Goal: Task Accomplishment & Management: Manage account settings

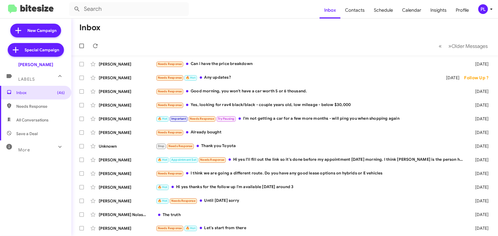
click at [491, 10] on icon at bounding box center [491, 9] width 7 height 7
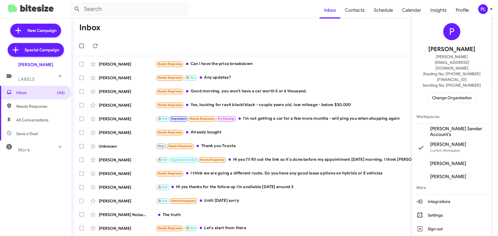
click at [456, 93] on span "Change Organization" at bounding box center [452, 98] width 40 height 10
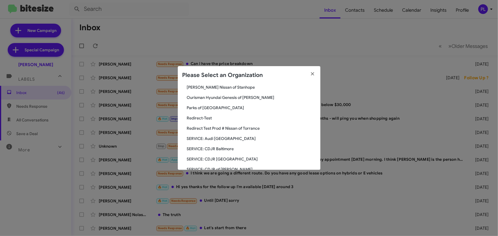
scroll to position [571, 0]
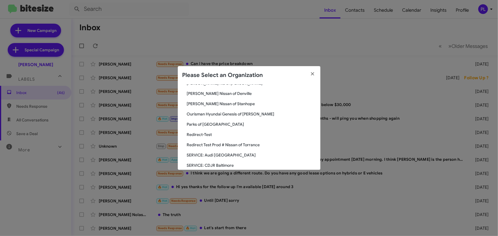
click at [211, 124] on span "Parks of Gainesville" at bounding box center [251, 125] width 129 height 6
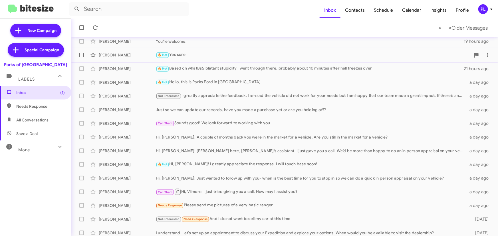
scroll to position [95, 0]
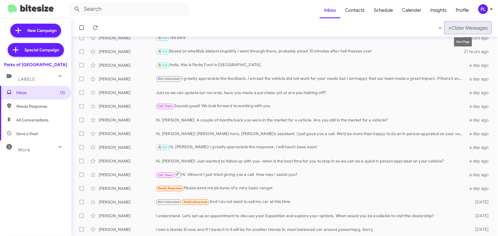
click at [461, 27] on span "Older Messages" at bounding box center [470, 28] width 36 height 6
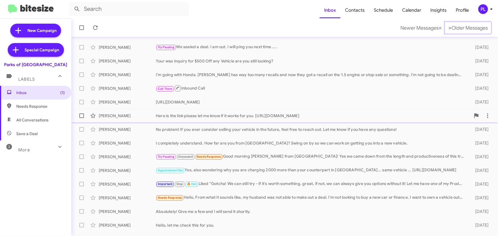
scroll to position [26, 0]
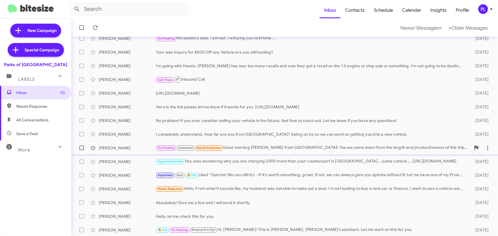
click at [259, 150] on div "Try Pausing Unpaused Needs Response Good morning [PERSON_NAME] from [GEOGRAPHIC…" at bounding box center [313, 148] width 315 height 7
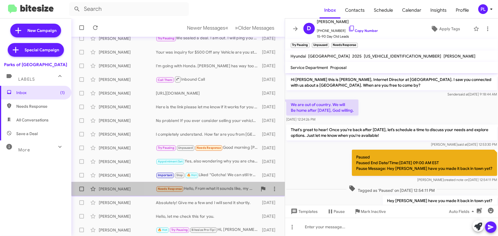
click at [223, 188] on div "Needs Response Hello, From what it sounds like, my husband was not able to make…" at bounding box center [207, 189] width 102 height 7
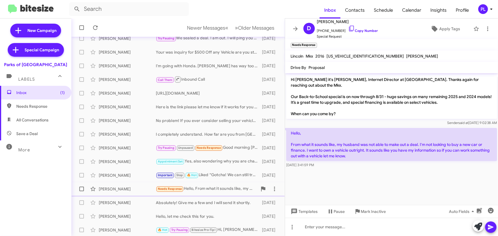
click at [213, 187] on div "Needs Response Hello, From what it sounds like, my husband was not able to make…" at bounding box center [207, 189] width 102 height 7
click at [208, 215] on div "Hello, let me check this for you." at bounding box center [207, 217] width 102 height 6
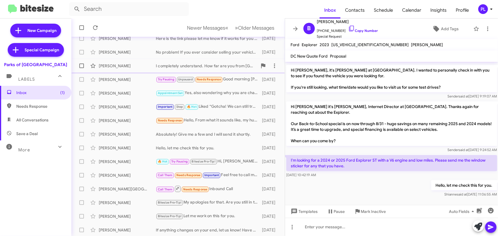
scroll to position [95, 0]
click at [232, 158] on div "🔥 Hot Try Pausing Bitesize Pro-Tip! Hi, Eric! This is Jesse, Shianne’s assistan…" at bounding box center [207, 161] width 102 height 7
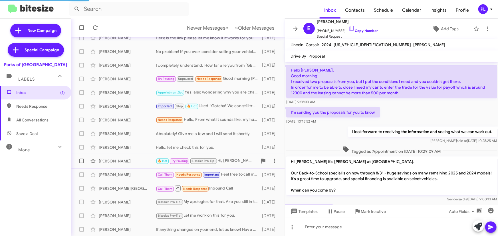
scroll to position [104, 0]
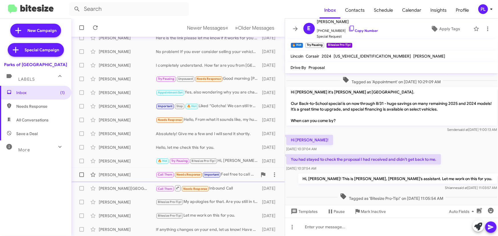
click at [139, 174] on div "Matthew Mantel" at bounding box center [127, 175] width 57 height 6
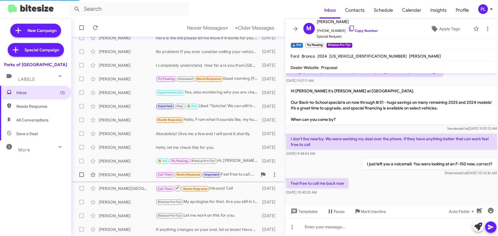
scroll to position [33, 0]
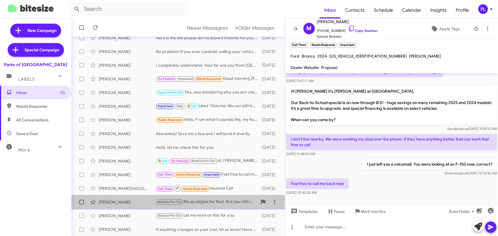
click at [210, 202] on div "Bitesize Pro-Tip! My apologies for that. Are you still in the market for a vehi…" at bounding box center [207, 202] width 102 height 7
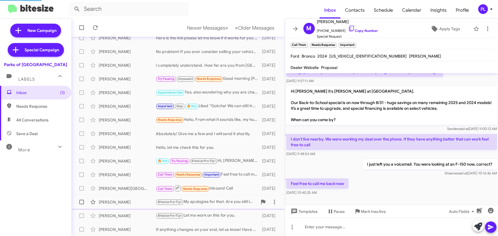
scroll to position [104, 0]
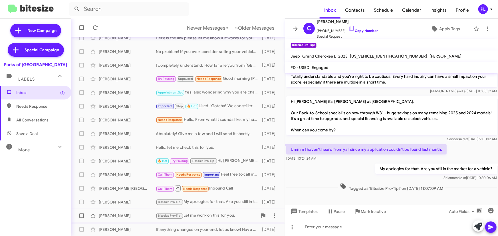
click at [126, 216] on div "Lynda Thompson" at bounding box center [127, 216] width 57 height 6
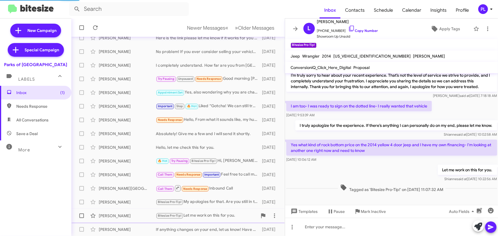
scroll to position [83, 0]
click at [220, 198] on div "Christy Ward Bitesize Pro-Tip! My apologies for that. Are you still in the mark…" at bounding box center [178, 202] width 204 height 11
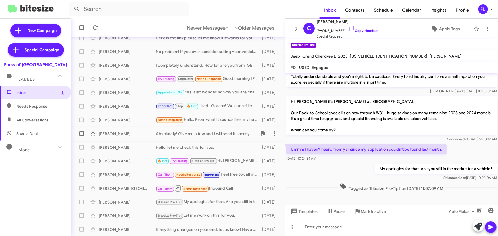
click at [205, 137] on div "Christi Raynor Absolutely! Give me a few and I will send it shortly. 7 days ago" at bounding box center [178, 133] width 204 height 11
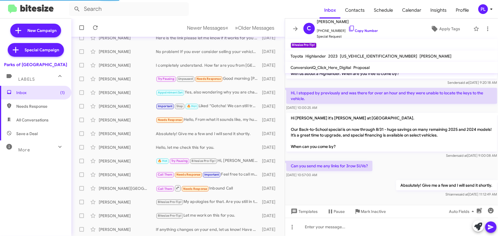
scroll to position [0, 0]
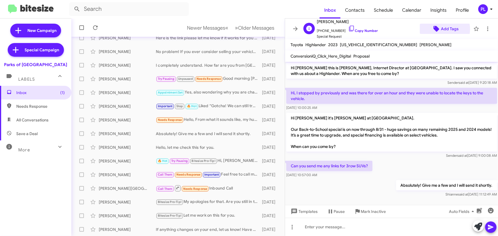
click at [436, 29] on icon at bounding box center [437, 29] width 6 height 6
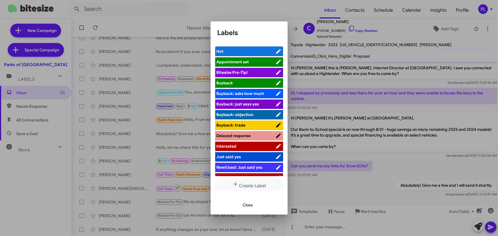
click at [245, 72] on span "Bitesize Pro-Tip!" at bounding box center [232, 72] width 31 height 5
click at [250, 207] on span "Close" at bounding box center [248, 205] width 10 height 10
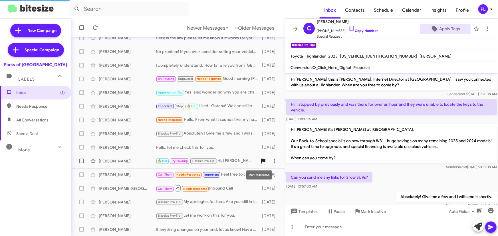
scroll to position [12, 0]
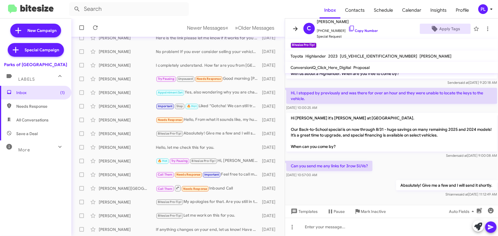
click at [298, 27] on icon at bounding box center [295, 28] width 7 height 7
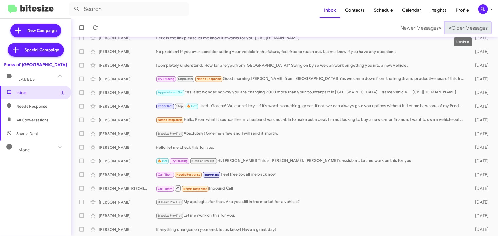
click at [458, 29] on span "Older Messages" at bounding box center [470, 28] width 36 height 6
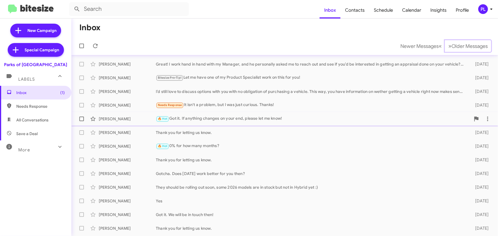
scroll to position [95, 0]
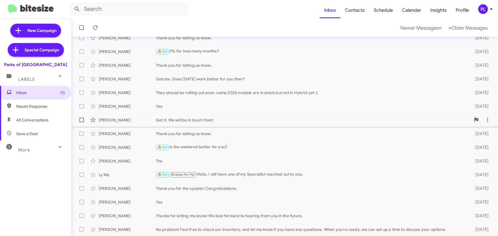
click at [200, 120] on div "Got it. We will be in touch then!" at bounding box center [313, 120] width 315 height 6
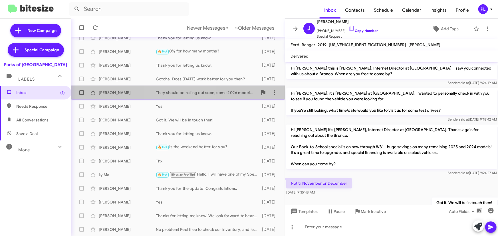
click at [180, 92] on div "They should be rolling out soon, some 2026 models are in stock but not in Hybri…" at bounding box center [207, 93] width 102 height 6
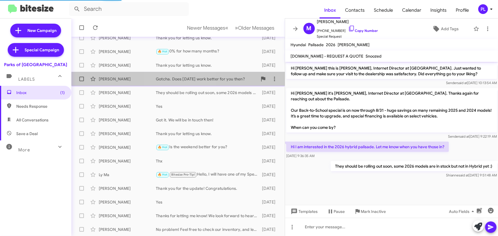
click at [181, 80] on div "Gotcha. Does Saturday work better for you then?" at bounding box center [207, 79] width 102 height 6
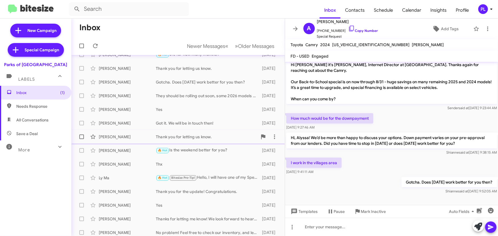
scroll to position [95, 0]
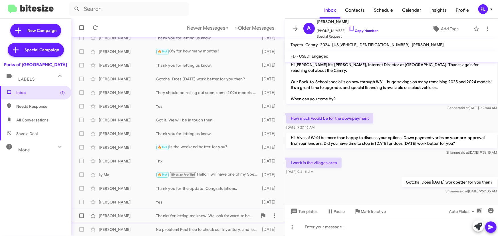
click at [200, 218] on div "Thanks for letting me know! We look forward to hearing from you in the future." at bounding box center [207, 216] width 102 height 6
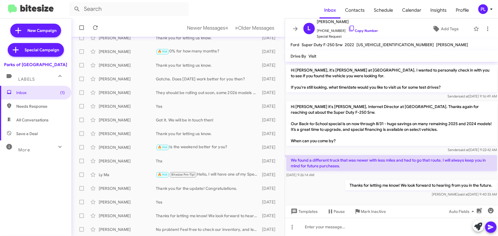
drag, startPoint x: 26, startPoint y: 147, endPoint x: 20, endPoint y: 144, distance: 6.4
click at [26, 147] on div "More" at bounding box center [30, 147] width 51 height 11
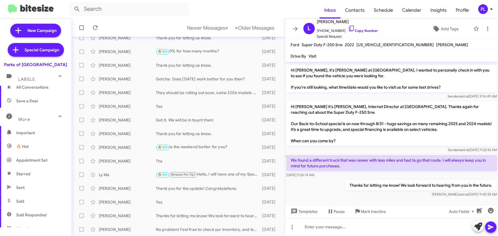
scroll to position [78, 0]
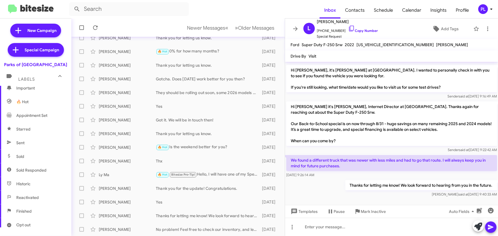
click at [43, 172] on span "Sold Responded" at bounding box center [31, 171] width 30 height 6
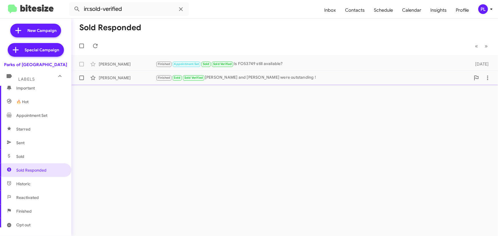
click at [251, 80] on div "Finished Sold Sold Verified Teddie and Austin were outstanding !" at bounding box center [313, 77] width 315 height 7
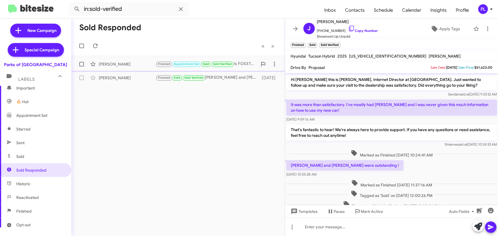
click at [124, 67] on div "Melvin Morgan Finished Appointment Set Sold Sold Verified Is FO53749 still avai…" at bounding box center [178, 64] width 204 height 11
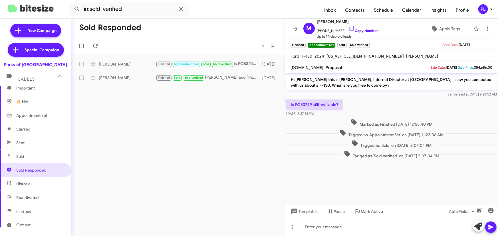
click at [30, 157] on span "Sold" at bounding box center [35, 157] width 71 height 14
type input "in:sold"
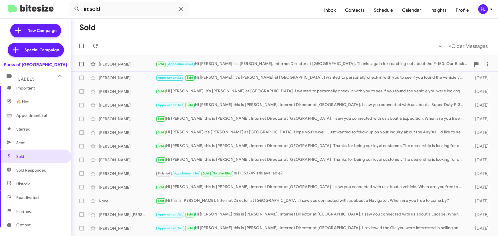
click at [233, 66] on div "Sold Appointment Set Hi Jamie it's Shianne Harrison, Internet Director at Parks…" at bounding box center [313, 64] width 315 height 7
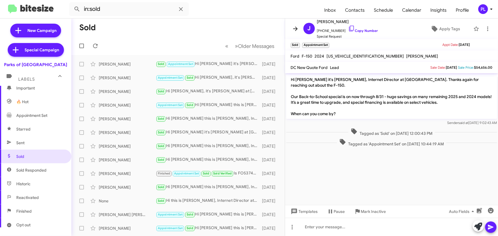
click at [292, 29] on icon at bounding box center [295, 28] width 7 height 7
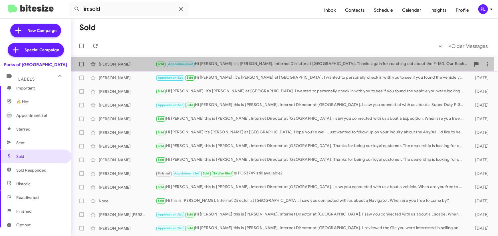
click at [140, 65] on div "Jamie Mccurley" at bounding box center [127, 64] width 57 height 6
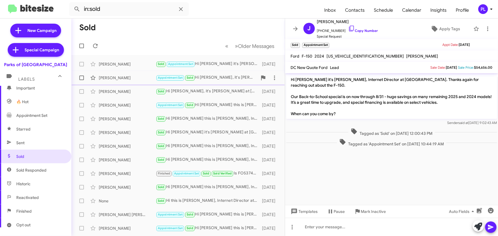
click at [132, 78] on div "Cole Crain" at bounding box center [127, 78] width 57 height 6
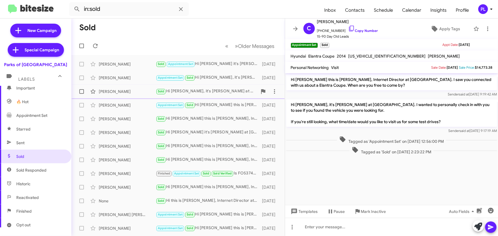
click at [113, 89] on div "Jeffrey Gomez" at bounding box center [127, 92] width 57 height 6
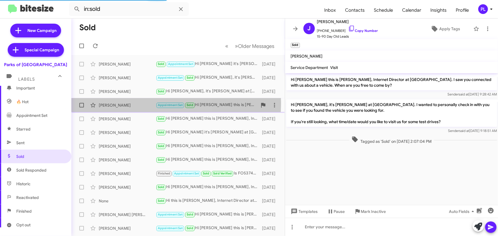
click at [138, 103] on div "Michael Cartwright" at bounding box center [127, 105] width 57 height 6
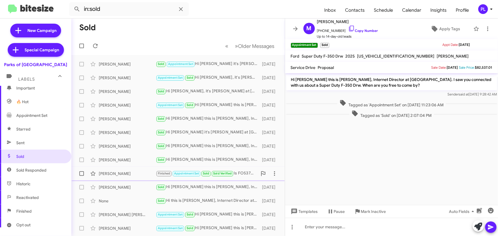
click at [128, 176] on div "Melvin Morgan" at bounding box center [127, 174] width 57 height 6
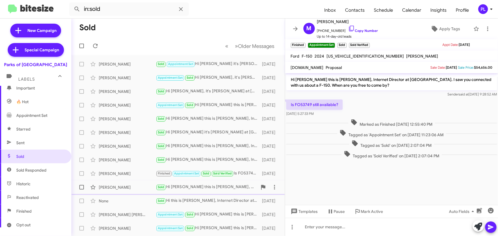
click at [190, 188] on div "Sold Hi Miranda this is Shianne Harrison, Internet Director at Parks of Gainesv…" at bounding box center [207, 187] width 102 height 7
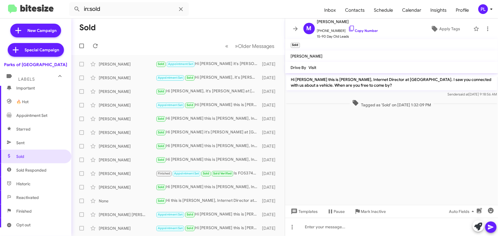
click at [295, 31] on icon at bounding box center [295, 29] width 5 height 4
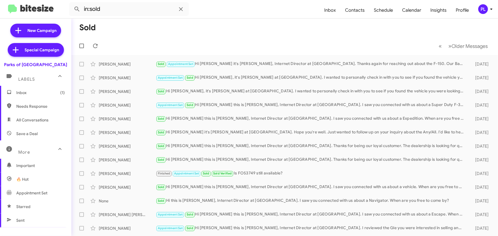
click at [48, 93] on span "Inbox (1)" at bounding box center [40, 93] width 49 height 6
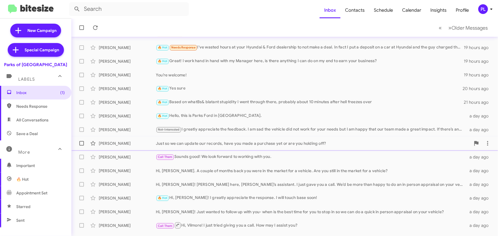
scroll to position [95, 0]
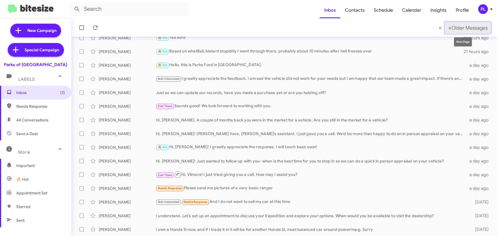
click at [468, 32] on button "» Next Older Messages" at bounding box center [468, 28] width 46 height 12
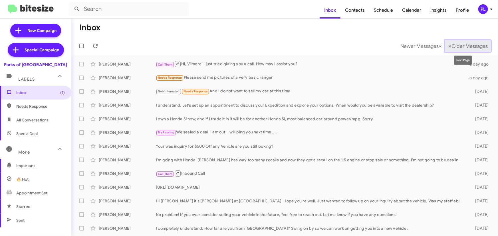
click at [460, 50] on button "» Next Older Messages" at bounding box center [468, 46] width 46 height 12
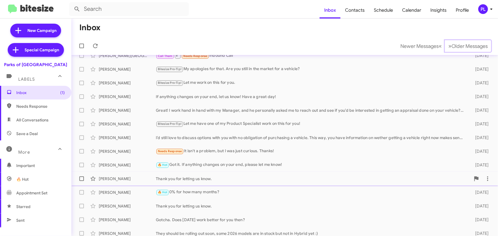
scroll to position [95, 0]
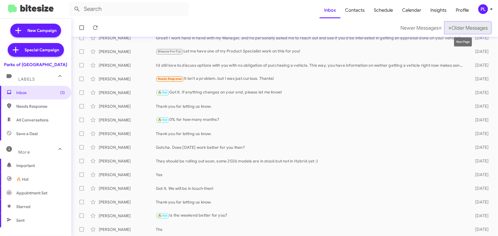
click at [475, 26] on span "Older Messages" at bounding box center [470, 28] width 36 height 6
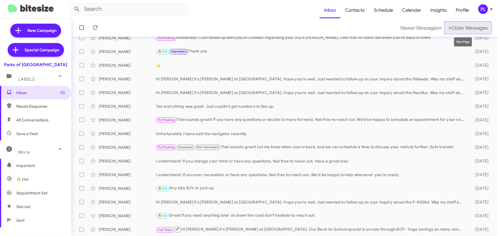
click at [460, 29] on span "Older Messages" at bounding box center [470, 28] width 36 height 6
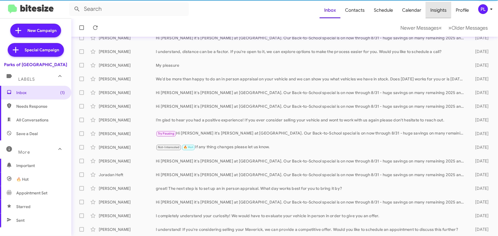
click at [438, 7] on span "Insights" at bounding box center [438, 10] width 25 height 17
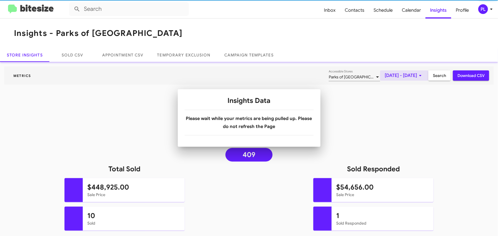
click at [388, 74] on span "Aug 1, 2025 - Aug 21, 2025" at bounding box center [404, 75] width 39 height 10
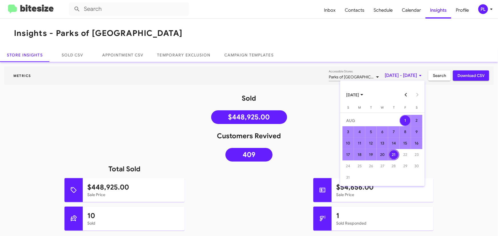
click at [405, 96] on button "Previous month" at bounding box center [405, 94] width 11 height 11
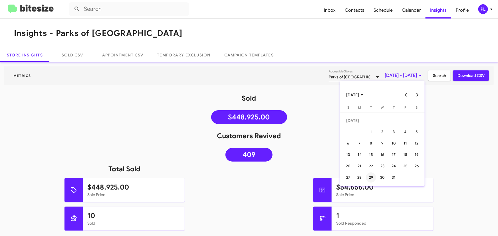
click at [372, 175] on div "29" at bounding box center [371, 178] width 10 height 10
click at [370, 180] on div "29" at bounding box center [371, 178] width 10 height 10
click at [406, 76] on span "Jul 29, 2025 - Jul 29, 2025" at bounding box center [404, 75] width 39 height 10
click at [416, 94] on button "Next month" at bounding box center [417, 94] width 11 height 11
click at [397, 154] on div "21" at bounding box center [394, 155] width 10 height 10
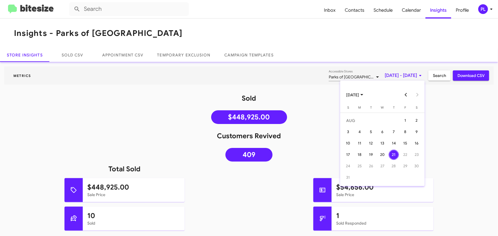
click at [393, 157] on div "21" at bounding box center [394, 155] width 10 height 10
click at [385, 78] on span "Aug 21, 2025 - Aug 21, 2025" at bounding box center [404, 75] width 39 height 10
click at [405, 94] on button "Previous month" at bounding box center [405, 94] width 11 height 11
click at [369, 177] on div "29" at bounding box center [371, 178] width 10 height 10
click at [417, 96] on button "Next month" at bounding box center [417, 94] width 11 height 11
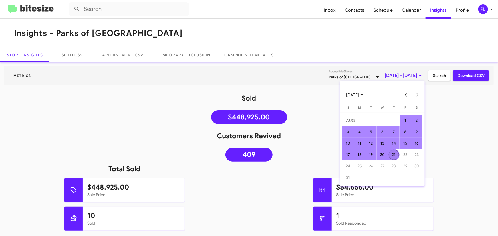
click at [393, 155] on div "21" at bounding box center [394, 155] width 10 height 10
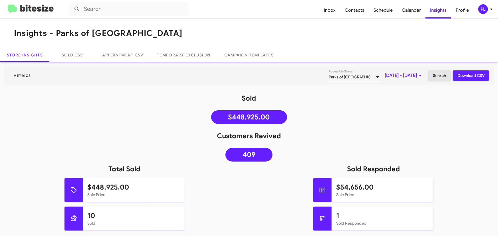
click at [438, 77] on span "Search" at bounding box center [439, 75] width 13 height 10
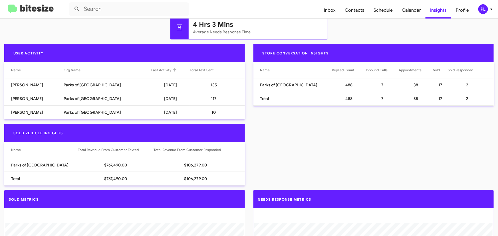
scroll to position [311, 0]
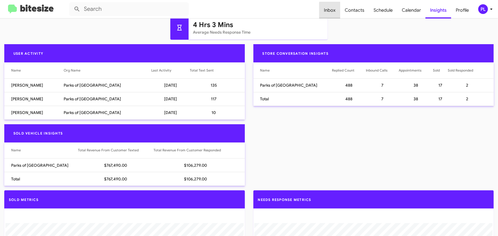
click at [338, 10] on span "Inbox" at bounding box center [329, 10] width 21 height 17
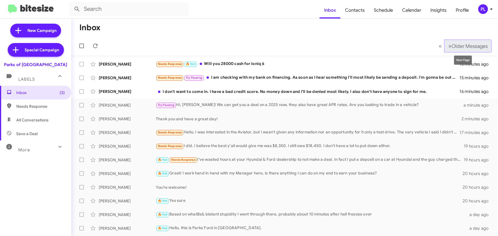
click at [459, 47] on span "Older Messages" at bounding box center [470, 46] width 36 height 6
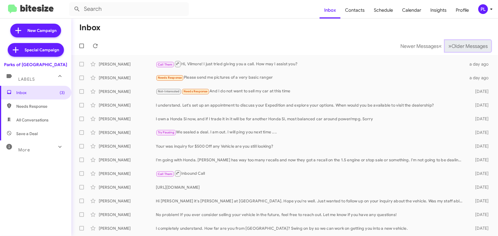
click at [459, 47] on span "Older Messages" at bounding box center [470, 46] width 36 height 6
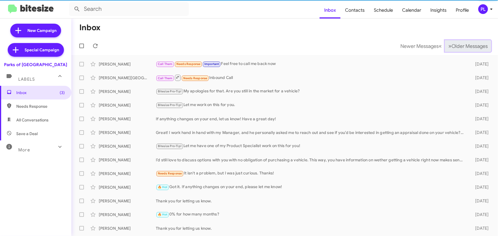
click at [459, 47] on span "Older Messages" at bounding box center [470, 46] width 36 height 6
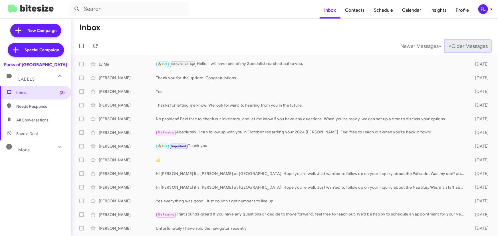
click at [459, 47] on span "Older Messages" at bounding box center [470, 46] width 36 height 6
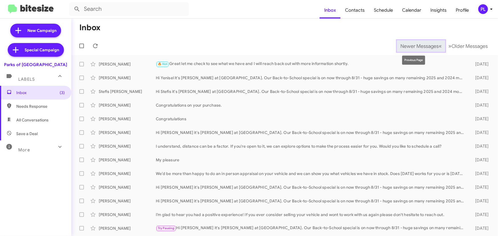
click at [407, 46] on span "Newer Messages" at bounding box center [419, 46] width 38 height 6
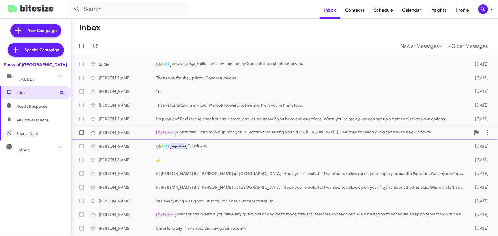
click at [253, 135] on div "Try Pausing Absolutely! I can follow up with you in October regarding your 2024…" at bounding box center [313, 132] width 315 height 7
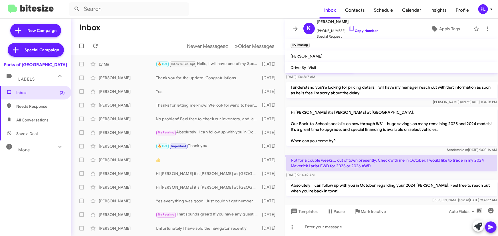
scroll to position [76, 0]
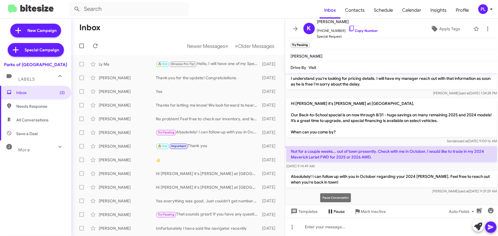
click at [342, 211] on span "Pause" at bounding box center [339, 212] width 11 height 10
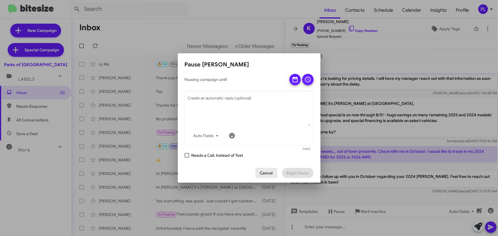
click at [262, 176] on span "Cancel" at bounding box center [266, 173] width 13 height 10
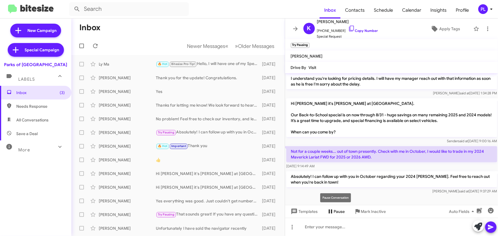
click at [336, 213] on span "Pause" at bounding box center [339, 212] width 11 height 10
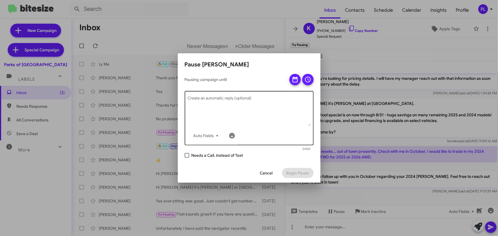
click at [250, 114] on textarea "Create an automatic reply (optional)" at bounding box center [249, 111] width 123 height 30
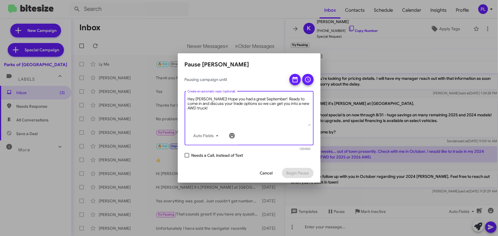
click at [272, 103] on textarea "Hey Karl! Hope you had a great September! Ready to come in and discuss your tra…" at bounding box center [249, 111] width 123 height 30
click at [202, 108] on textarea "Hey Karl! Hope you had a great September! Ready to come in and discuss your tra…" at bounding box center [249, 111] width 123 height 30
click at [224, 111] on textarea "Hey Karl! Hope you had a great September! Ready to come in and discuss your tra…" at bounding box center [249, 111] width 123 height 30
type textarea "Hey Karl! Hope you had a great September! Ready to come in and discuss your tra…"
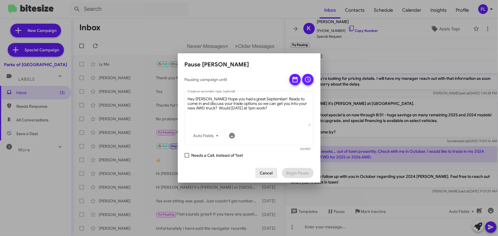
click at [262, 172] on span "Cancel" at bounding box center [266, 173] width 13 height 10
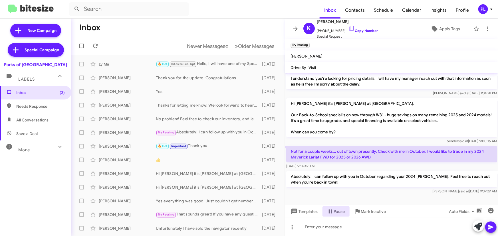
click at [31, 150] on div "More" at bounding box center [30, 147] width 51 height 11
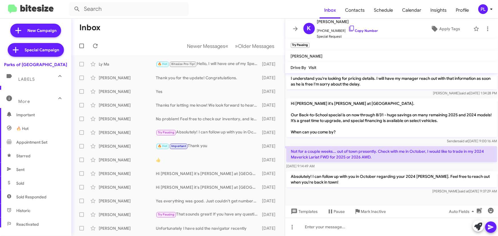
scroll to position [26, 0]
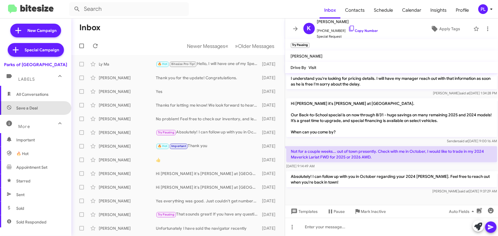
click at [40, 108] on span "Save a Deal" at bounding box center [35, 108] width 71 height 14
type input "in:not-interested"
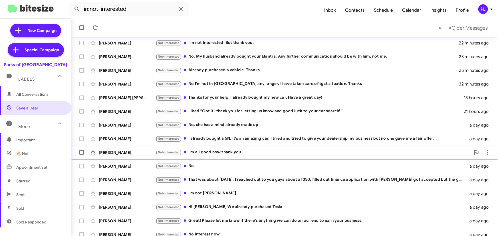
scroll to position [78, 0]
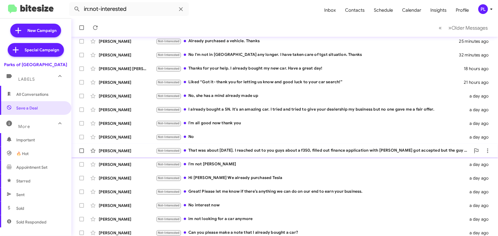
click at [262, 154] on div "Not-Interested That was about 4 months ago. I reached out to you guys about a f…" at bounding box center [313, 151] width 315 height 7
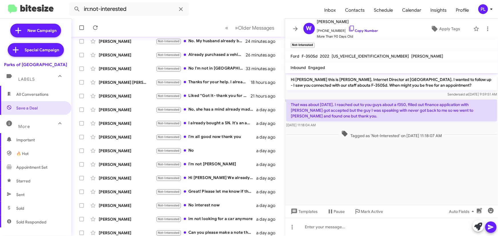
scroll to position [91, 0]
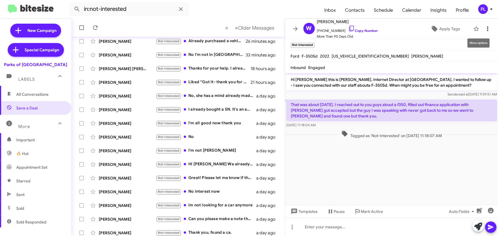
click at [487, 30] on icon at bounding box center [487, 29] width 1 height 5
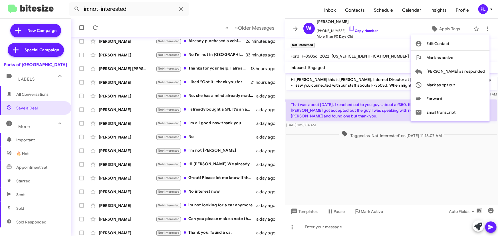
click at [294, 27] on div at bounding box center [249, 118] width 498 height 236
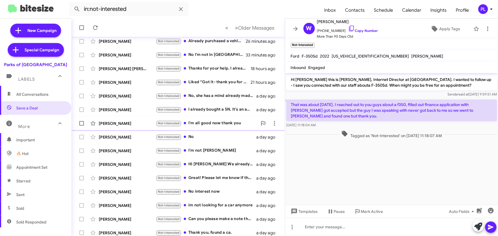
scroll to position [95, 0]
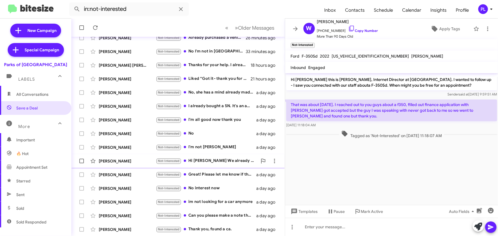
click at [222, 160] on div "Not-Interested Hi Shianne We already purchased Tesla" at bounding box center [207, 161] width 102 height 7
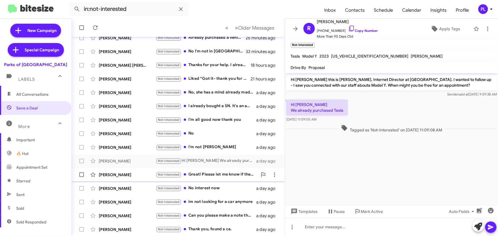
click at [211, 175] on div "Not-Interested Great! Please let me know if there’s anything we can do on our e…" at bounding box center [207, 175] width 102 height 7
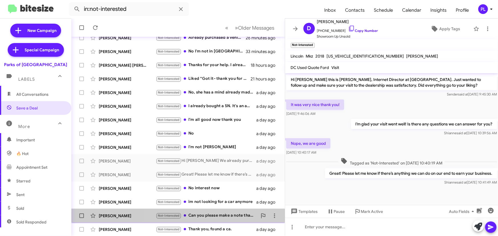
click at [210, 220] on div "Nicole Allard Not-Interested Can you please make a note that I already bought a…" at bounding box center [178, 215] width 204 height 11
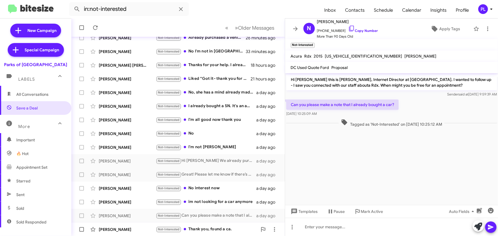
click at [211, 226] on div "Not-Interested Thank you, found a ca." at bounding box center [207, 229] width 102 height 7
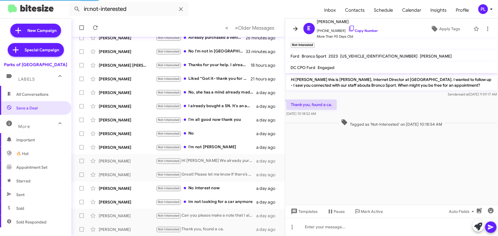
click at [291, 30] on span at bounding box center [295, 28] width 11 height 7
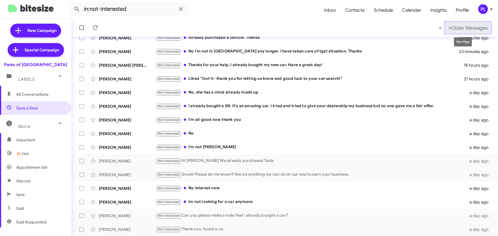
click at [471, 25] on span "Older Messages" at bounding box center [470, 28] width 36 height 6
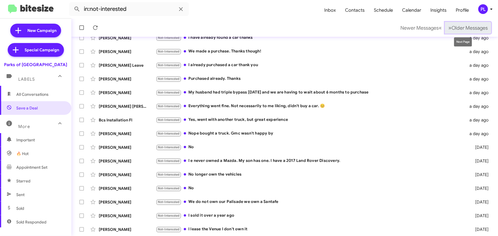
click at [455, 30] on span "Older Messages" at bounding box center [470, 28] width 36 height 6
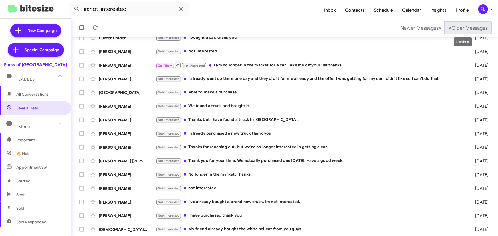
click at [460, 25] on span "Older Messages" at bounding box center [470, 28] width 36 height 6
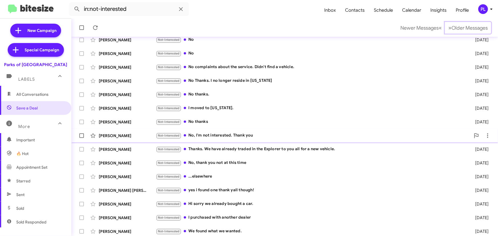
scroll to position [95, 0]
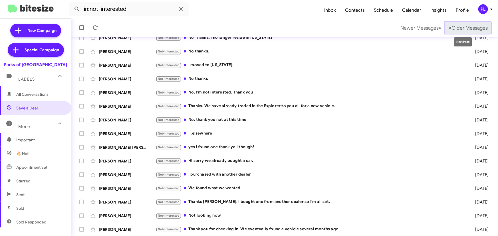
click at [452, 29] on span "Older Messages" at bounding box center [470, 28] width 36 height 6
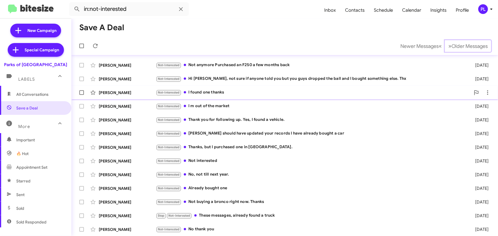
scroll to position [69, 0]
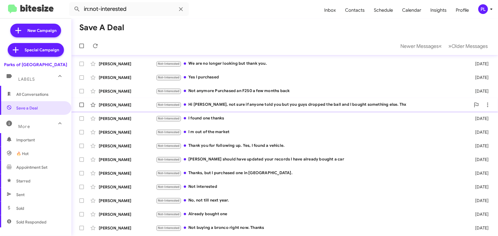
click at [264, 100] on div "Leonel Escobedo Not-Interested Hi Shianne, not sure if anyone told you but you …" at bounding box center [285, 104] width 418 height 11
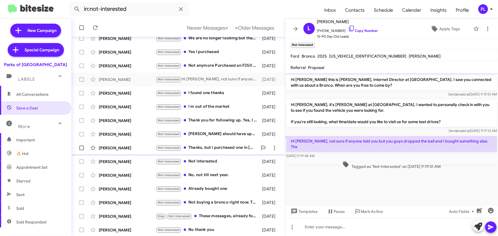
scroll to position [95, 0]
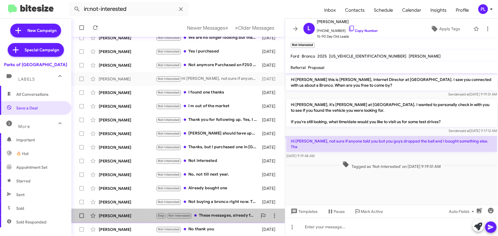
click at [221, 216] on div "Stop Not-Interested These messages, already found a truck" at bounding box center [207, 216] width 102 height 7
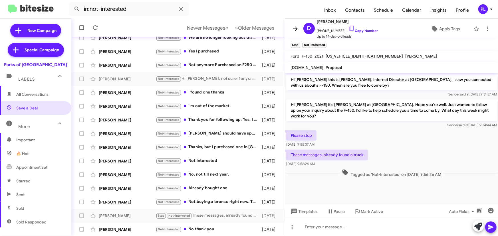
click at [296, 28] on icon at bounding box center [295, 28] width 7 height 7
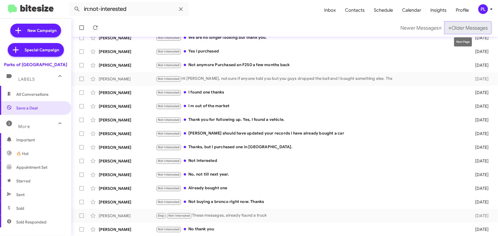
click at [465, 25] on span "Older Messages" at bounding box center [470, 28] width 36 height 6
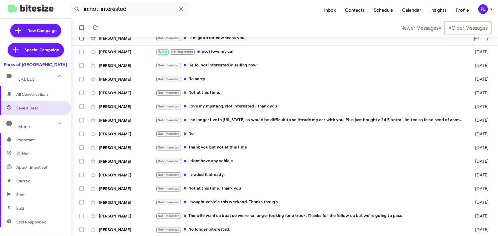
scroll to position [95, 0]
click at [452, 26] on span "Older Messages" at bounding box center [470, 28] width 36 height 6
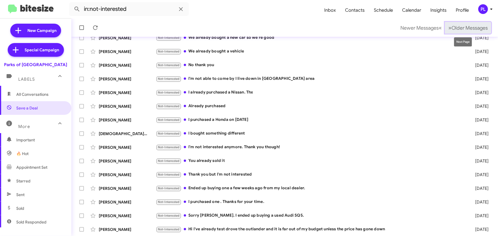
click at [472, 29] on span "Older Messages" at bounding box center [470, 28] width 36 height 6
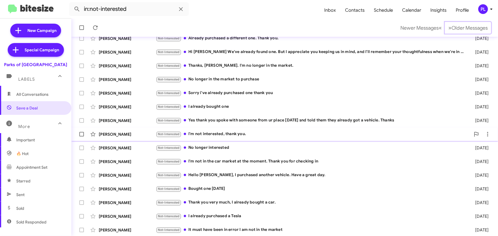
scroll to position [95, 0]
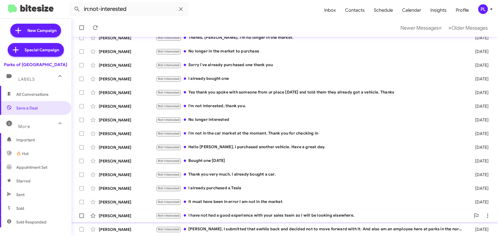
click at [294, 215] on div "Not-Interested I have not had a good experience with your sales team so I will …" at bounding box center [313, 216] width 315 height 7
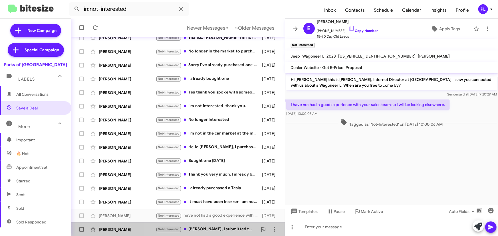
click at [223, 227] on div "Not-Interested Mrs Harrison, I submitted that awhile back and decided not to mo…" at bounding box center [207, 229] width 102 height 7
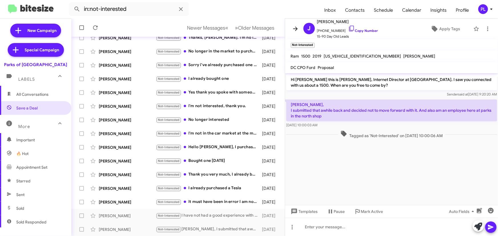
click at [295, 29] on icon at bounding box center [295, 29] width 5 height 4
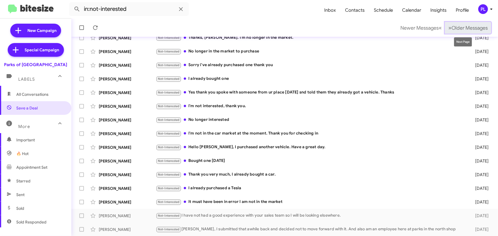
click at [476, 31] on button "» Next Older Messages" at bounding box center [468, 28] width 46 height 12
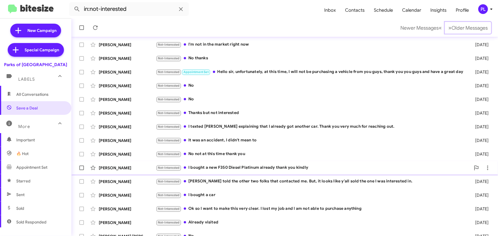
scroll to position [43, 0]
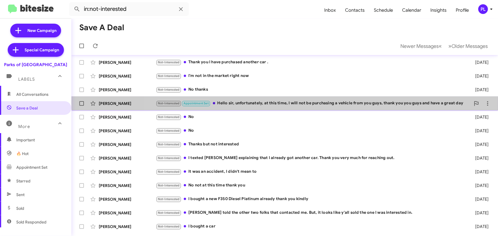
click at [330, 102] on div "Not-Interested Appointment Set Hello sir, unfortunately, at this time, I will n…" at bounding box center [313, 103] width 315 height 7
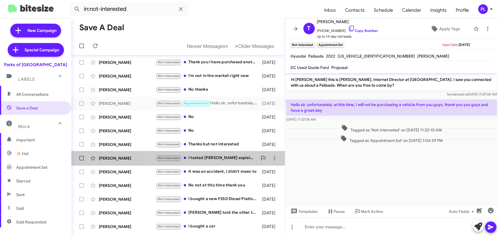
click at [211, 158] on div "Not-Interested I texted Kyle explaining that I already got another car. Thank y…" at bounding box center [207, 158] width 102 height 7
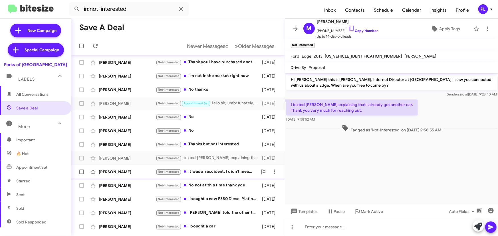
click at [205, 175] on div "Annastasia Arthur Not-Interested It was an accident, I didn't mean to 21 days a…" at bounding box center [178, 171] width 204 height 11
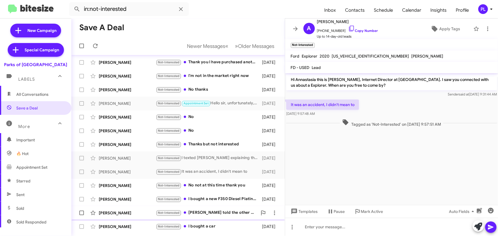
click at [213, 212] on div "Not-Interested Already told the other two folks that contacted me. But, it look…" at bounding box center [207, 213] width 102 height 7
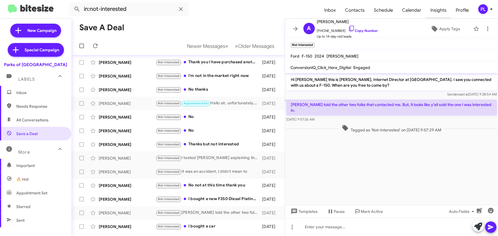
click at [435, 9] on span "Insights" at bounding box center [438, 10] width 25 height 17
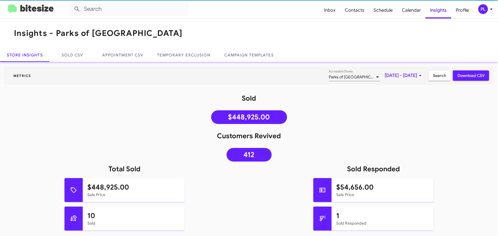
click at [385, 73] on span "Aug 1, 2025 - Aug 21, 2025" at bounding box center [404, 75] width 39 height 10
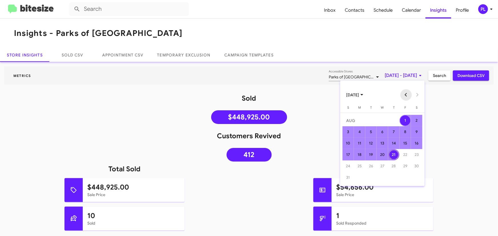
click at [405, 94] on button "Previous month" at bounding box center [405, 94] width 11 height 11
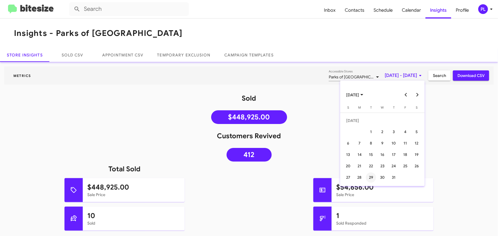
click at [372, 177] on div "29" at bounding box center [371, 178] width 10 height 10
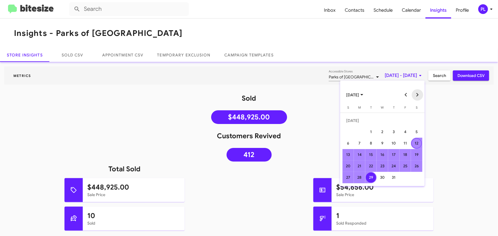
click at [417, 96] on button "Next month" at bounding box center [417, 94] width 11 height 11
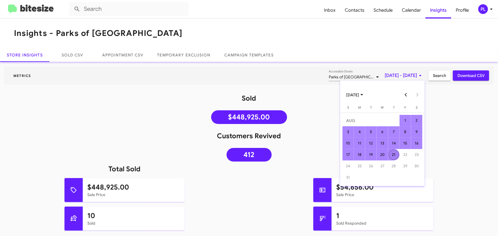
click at [393, 151] on div "21" at bounding box center [394, 155] width 10 height 10
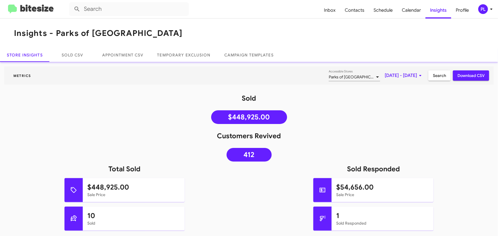
click at [433, 77] on span "Search" at bounding box center [439, 75] width 13 height 10
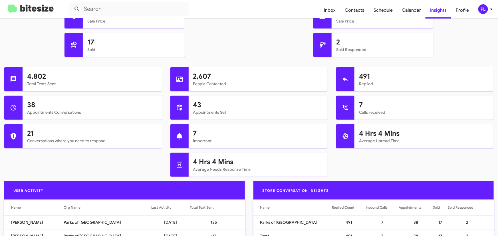
scroll to position [130, 0]
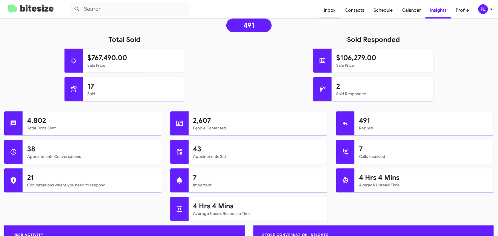
click at [326, 13] on span "Inbox" at bounding box center [329, 10] width 21 height 17
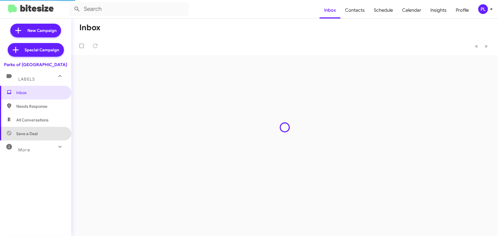
click at [35, 134] on span "Save a Deal" at bounding box center [26, 134] width 21 height 6
type input "in:not-interested"
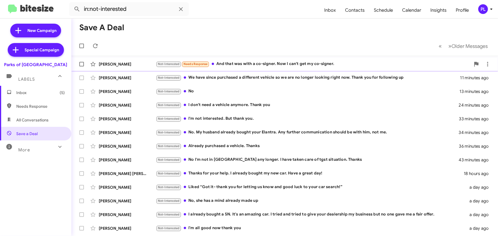
click at [287, 64] on div "Not-Interested Needs Response And that was with a co-signer. Now I can't get my…" at bounding box center [313, 64] width 315 height 7
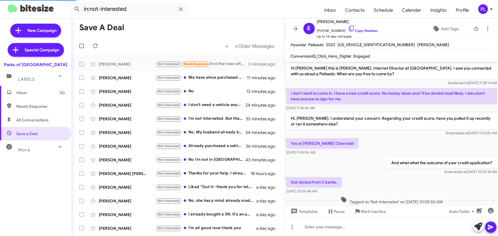
scroll to position [52, 0]
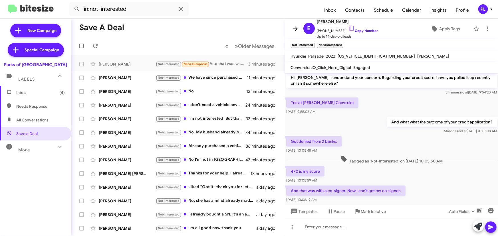
click at [293, 28] on icon at bounding box center [295, 28] width 7 height 7
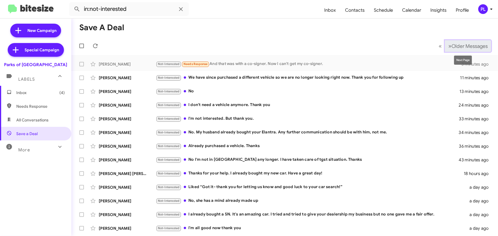
click at [460, 46] on span "Older Messages" at bounding box center [470, 46] width 36 height 6
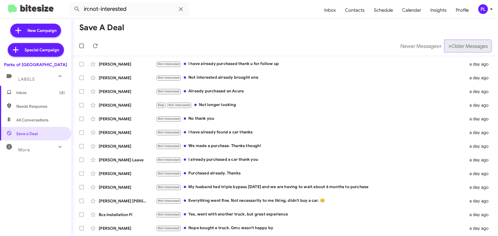
click at [460, 45] on span "Older Messages" at bounding box center [470, 46] width 36 height 6
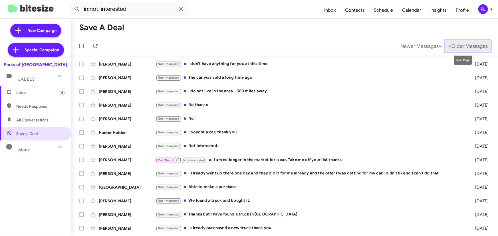
click at [459, 43] on span "Older Messages" at bounding box center [470, 46] width 36 height 6
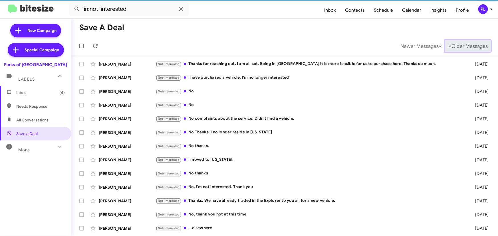
click at [459, 43] on span "Older Messages" at bounding box center [470, 46] width 36 height 6
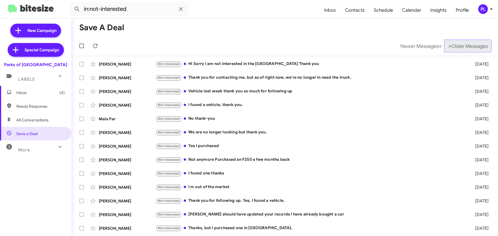
click at [459, 43] on span "Older Messages" at bounding box center [470, 46] width 36 height 6
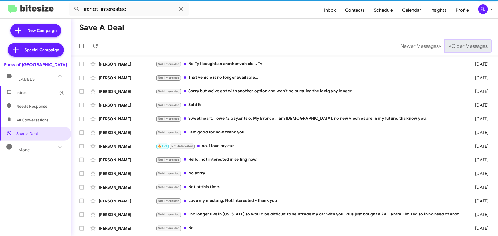
click at [459, 43] on span "Older Messages" at bounding box center [470, 46] width 36 height 6
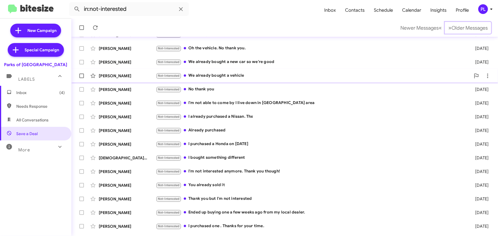
scroll to position [95, 0]
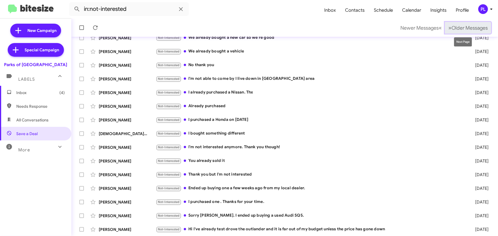
click at [466, 26] on span "Older Messages" at bounding box center [470, 28] width 36 height 6
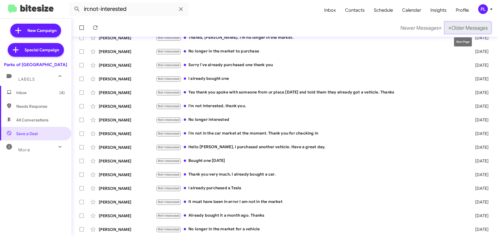
click at [472, 24] on button "» Next Older Messages" at bounding box center [468, 28] width 46 height 12
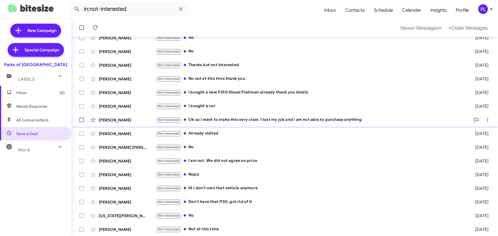
click at [225, 121] on div "Not-Interested Ok so I want to make this very clear. I lost my job and I am not…" at bounding box center [313, 120] width 315 height 7
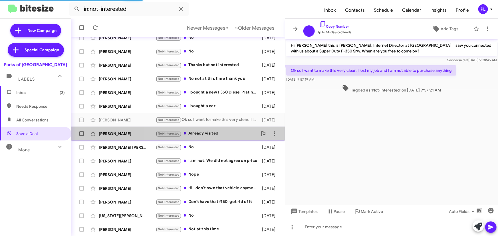
click at [216, 134] on div "Not-Interested Already visited" at bounding box center [207, 133] width 102 height 7
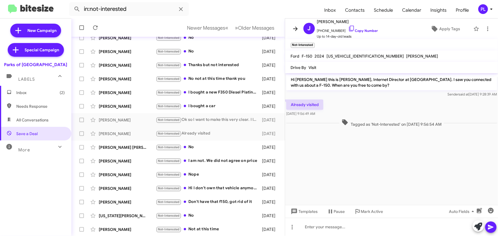
click at [298, 26] on icon at bounding box center [295, 28] width 7 height 7
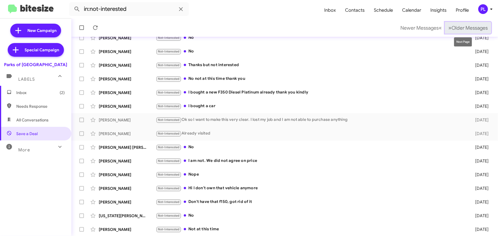
click at [461, 29] on span "Older Messages" at bounding box center [470, 28] width 36 height 6
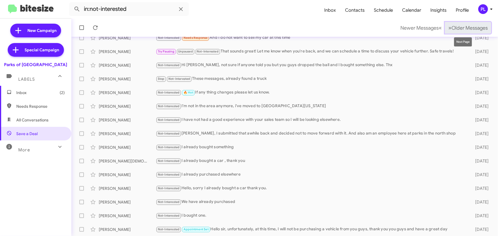
click at [469, 25] on span "Older Messages" at bounding box center [470, 28] width 36 height 6
click at [466, 26] on span "Older Messages" at bounding box center [470, 28] width 36 height 6
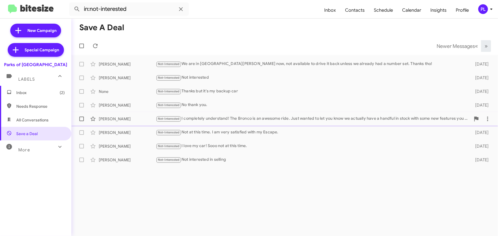
click at [241, 120] on div "Not-Interested I completely understand! The Bronco is an awesome ride. Just wan…" at bounding box center [313, 119] width 315 height 7
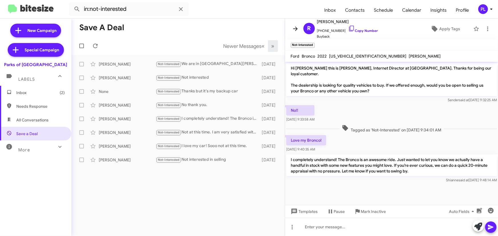
click at [293, 29] on icon at bounding box center [295, 28] width 7 height 7
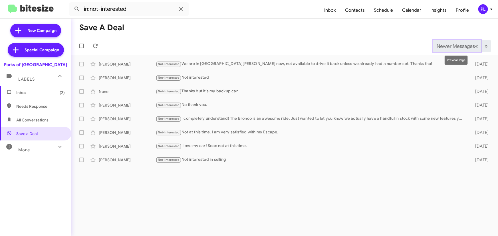
click at [450, 44] on span "Newer Messages" at bounding box center [456, 46] width 38 height 6
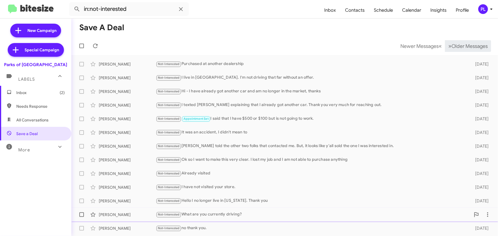
click at [224, 212] on div "Not-Interested What are you currently driving?" at bounding box center [313, 214] width 315 height 7
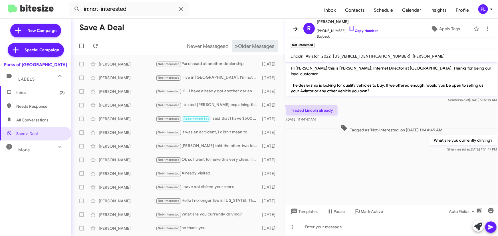
click at [293, 29] on icon at bounding box center [295, 28] width 7 height 7
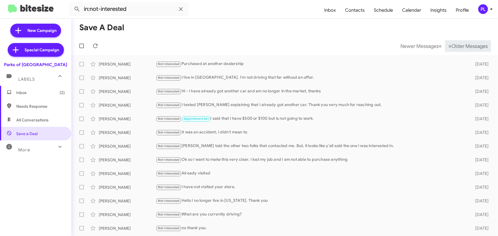
click at [33, 92] on span "Inbox (2)" at bounding box center [40, 93] width 49 height 6
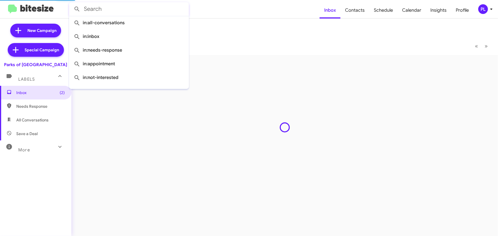
click at [118, 13] on input "text" at bounding box center [129, 9] width 120 height 14
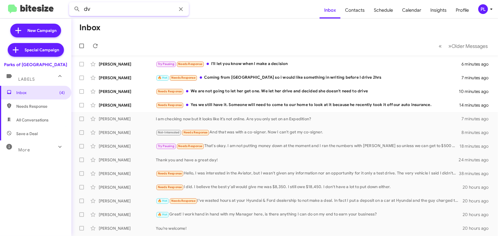
type input "d"
type input "school"
click at [71, 3] on button at bounding box center [76, 8] width 11 height 11
click at [253, 201] on div "🔥 Hot Needs Response I've wasted hours at your Hyundai & Ford dealership to not…" at bounding box center [313, 201] width 315 height 7
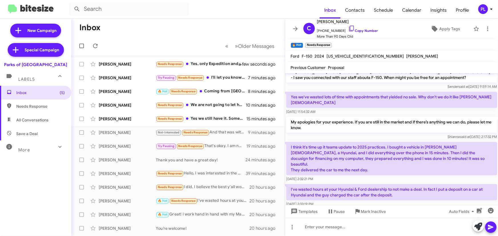
scroll to position [12, 0]
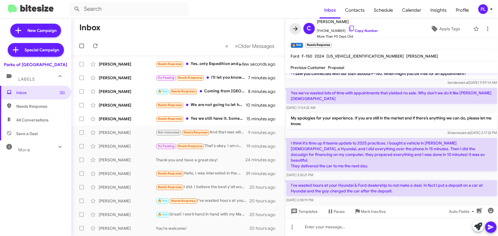
click at [294, 28] on icon at bounding box center [295, 28] width 7 height 7
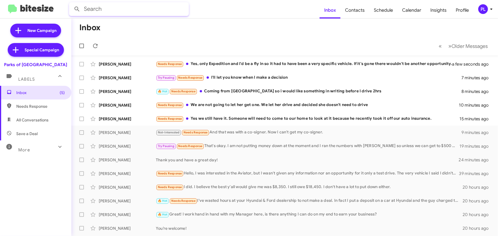
click at [110, 8] on input "text" at bounding box center [129, 9] width 120 height 14
type input "school"
click at [71, 3] on button at bounding box center [76, 8] width 11 height 11
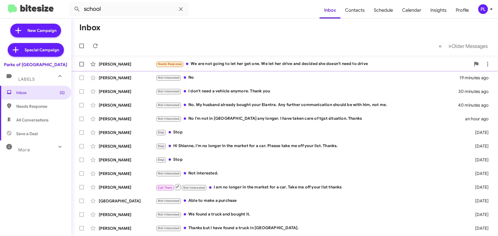
click at [252, 64] on div "Needs Response We are not going to let her get one. We let her drive and decide…" at bounding box center [313, 64] width 315 height 7
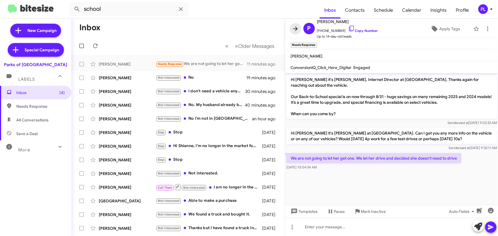
click at [297, 29] on icon at bounding box center [295, 28] width 7 height 7
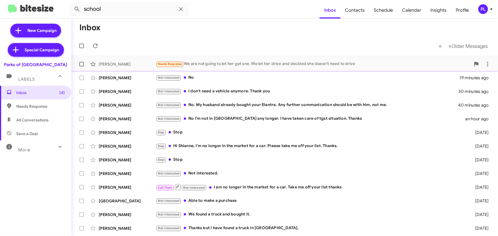
click at [80, 63] on span at bounding box center [81, 64] width 5 height 5
click at [81, 66] on input "checkbox" at bounding box center [81, 66] width 0 height 0
checkbox input "true"
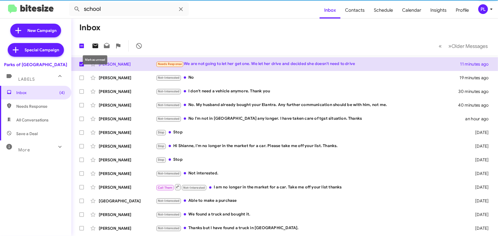
click at [96, 47] on icon at bounding box center [95, 46] width 6 height 5
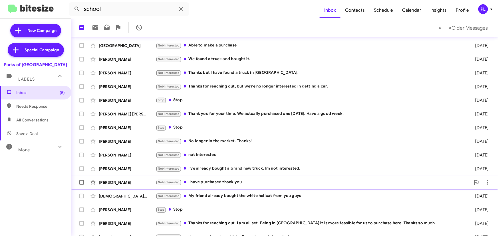
scroll to position [163, 0]
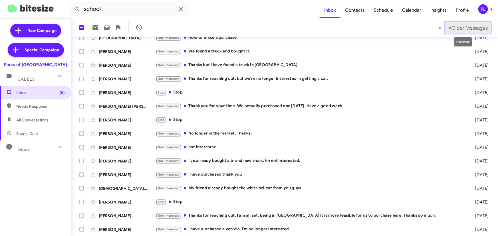
click at [468, 31] on span "Older Messages" at bounding box center [470, 28] width 36 height 6
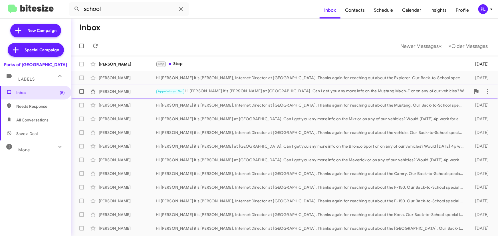
click at [256, 94] on div "Appointment Set Hi Amanda it's Shianne Harrison at Parks of Gainesville. Can I …" at bounding box center [313, 91] width 315 height 7
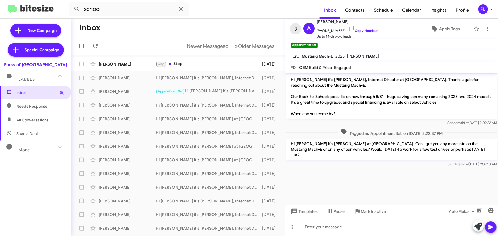
click at [297, 28] on icon at bounding box center [295, 28] width 7 height 7
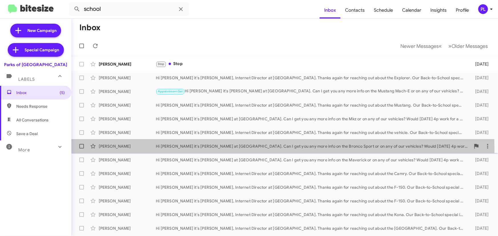
click at [202, 150] on div "Riley Myers Hi Riley it's Shianne Harrison at Parks of Gainesville. Can I get y…" at bounding box center [285, 146] width 418 height 11
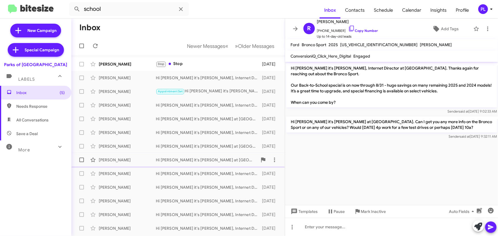
click at [170, 164] on div "Timothy Glidden Hi Timothy it's Shianne Harrison at Parks of Gainesville. Can I…" at bounding box center [178, 159] width 204 height 11
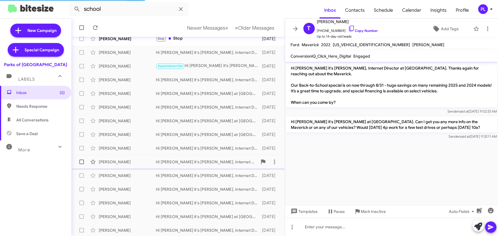
scroll to position [104, 0]
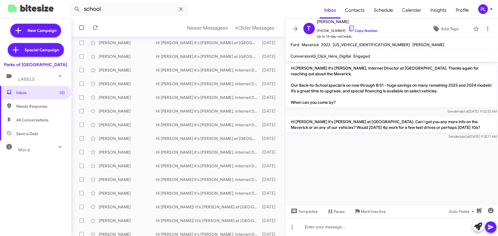
click at [43, 148] on div "More" at bounding box center [30, 147] width 51 height 11
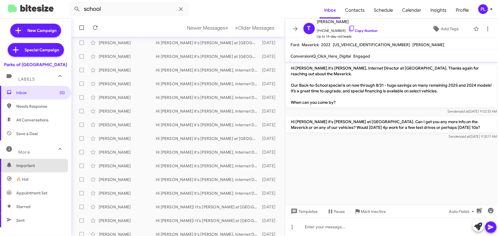
click at [25, 164] on span "Important" at bounding box center [40, 166] width 49 height 6
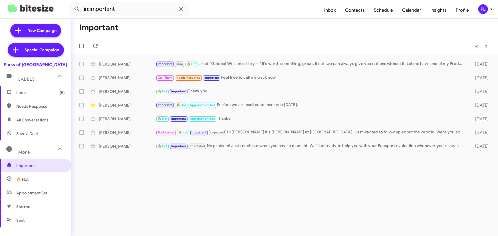
click at [41, 196] on span "Appointment Set" at bounding box center [31, 193] width 31 height 6
type input "in:appointment-set"
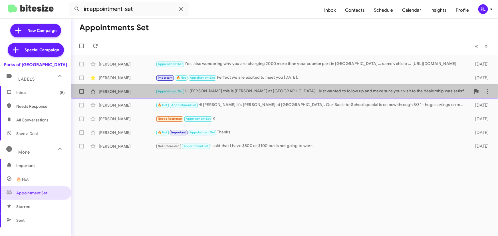
click at [231, 90] on div "Appointment Set Hi Sterling this is Shianne Harrison at Parks of Gainesville. J…" at bounding box center [313, 91] width 315 height 7
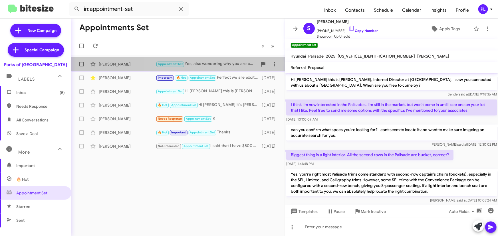
click at [222, 65] on div "Appointment Set Yes, also wondering why you are charging 2000 more than your co…" at bounding box center [207, 64] width 102 height 7
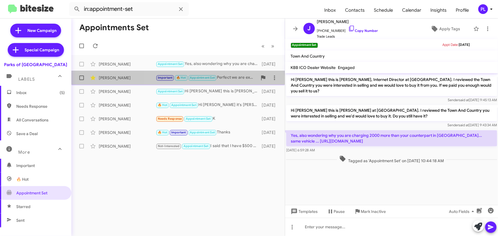
click at [226, 79] on div "Important 🔥 Hot Appointment Set Perfect we are excited to meet you on Thursday." at bounding box center [207, 77] width 102 height 7
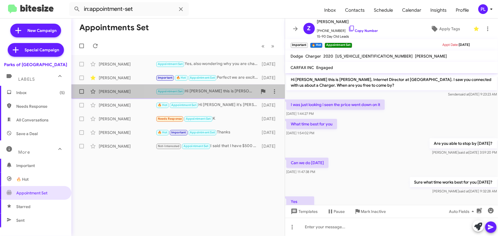
click at [223, 92] on div "Appointment Set Hi Sterling this is Shianne Harrison at Parks of Gainesville. J…" at bounding box center [207, 91] width 102 height 7
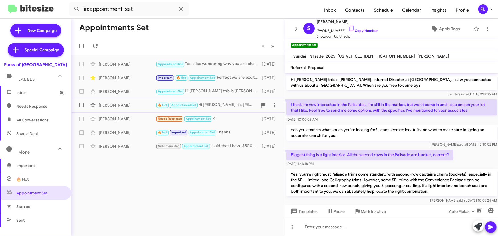
click at [118, 104] on div "Dmonte Reaves" at bounding box center [127, 105] width 57 height 6
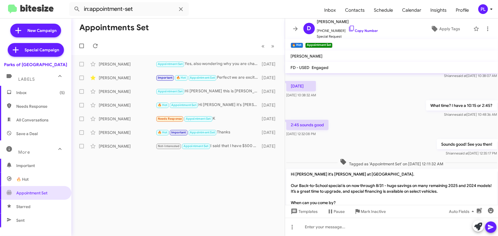
scroll to position [86, 0]
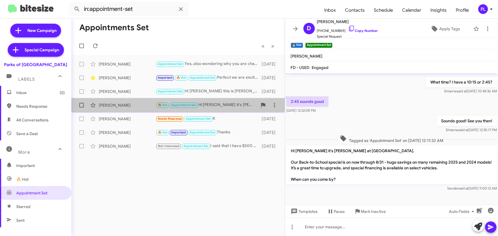
click at [118, 107] on div "Dmonte Reaves" at bounding box center [127, 105] width 57 height 6
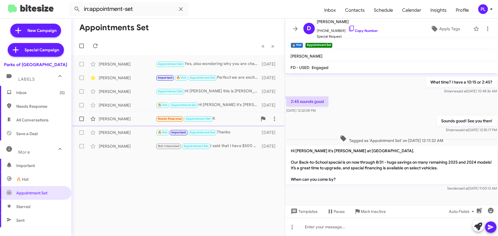
click at [108, 120] on div "Peter&Jeanette Whelpton" at bounding box center [127, 119] width 57 height 6
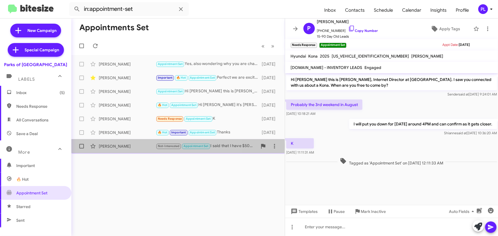
click at [118, 146] on div "Eduardo Texidor" at bounding box center [127, 147] width 57 height 6
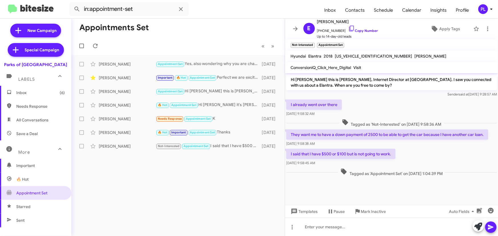
click at [487, 10] on div "PL" at bounding box center [483, 9] width 10 height 10
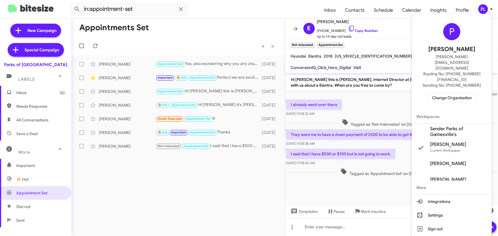
click at [458, 93] on span "Change Organization" at bounding box center [452, 98] width 40 height 10
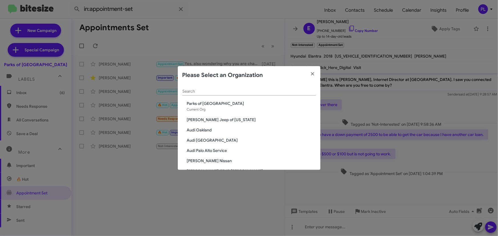
click at [279, 91] on input "Search" at bounding box center [249, 91] width 134 height 5
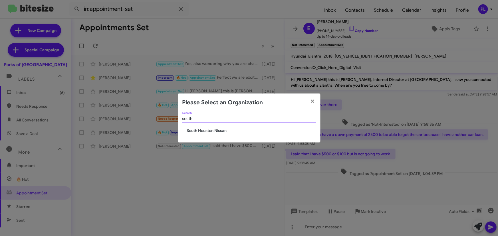
type input "south"
click at [201, 130] on span "South Houston Nissan" at bounding box center [251, 131] width 129 height 6
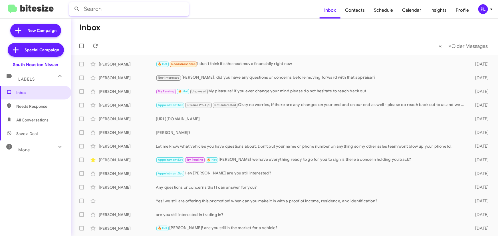
click at [108, 7] on input "text" at bounding box center [129, 9] width 120 height 14
type input "boud"
click at [71, 3] on button at bounding box center [76, 8] width 11 height 11
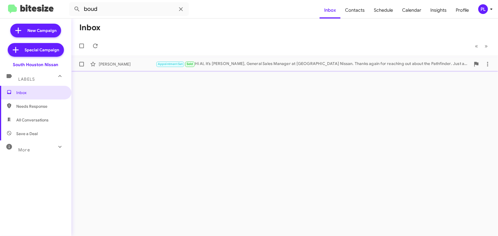
click at [227, 70] on span "Al Boud Appointment Set Sold Hi Al, it’s Acho Orabuchi, General Sales Manager a…" at bounding box center [284, 64] width 427 height 14
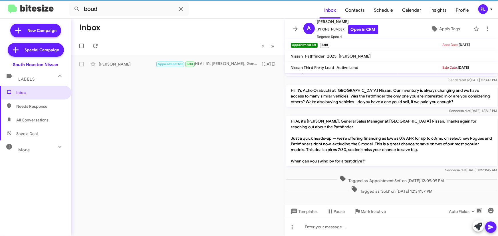
scroll to position [161, 0]
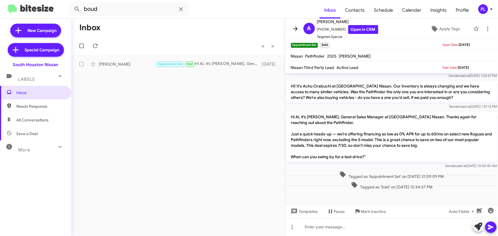
click at [295, 27] on icon at bounding box center [295, 28] width 7 height 7
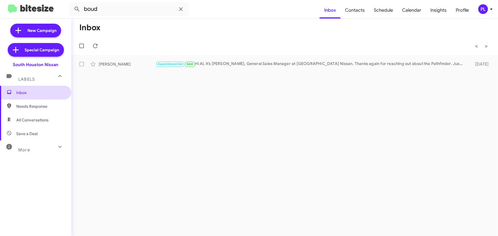
click at [42, 89] on span "Inbox" at bounding box center [35, 93] width 71 height 14
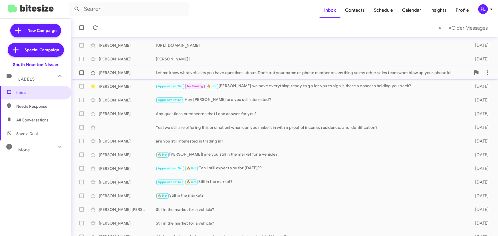
scroll to position [78, 0]
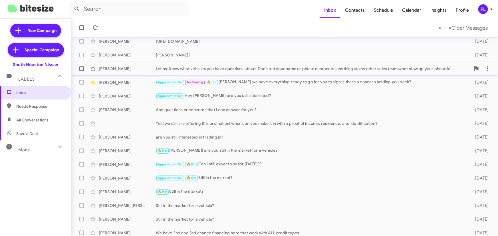
click at [270, 73] on div "Audrey Nelson Let me know what vehicles you have questions about. Don't put you…" at bounding box center [285, 68] width 418 height 11
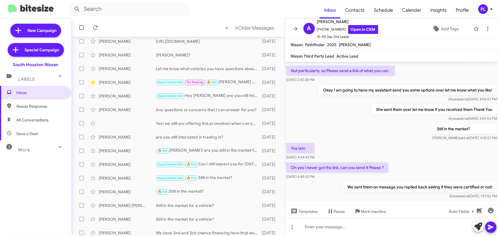
scroll to position [261, 0]
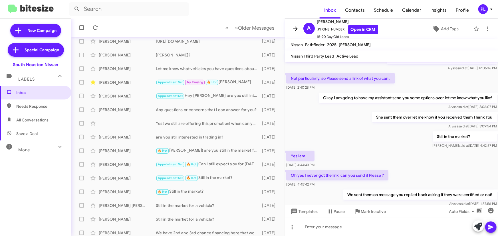
click at [296, 26] on icon at bounding box center [295, 28] width 7 height 7
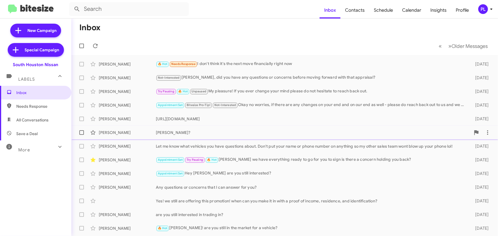
click at [205, 135] on div "Sylvia?" at bounding box center [313, 133] width 315 height 6
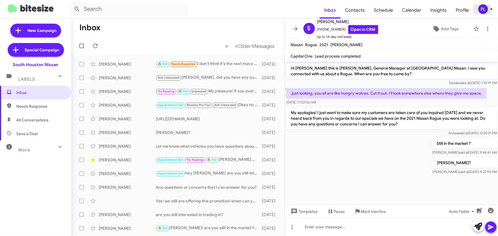
click at [492, 8] on icon at bounding box center [491, 9] width 7 height 7
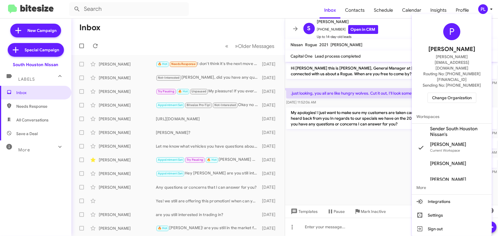
click at [449, 93] on span "Change Organization" at bounding box center [452, 98] width 40 height 10
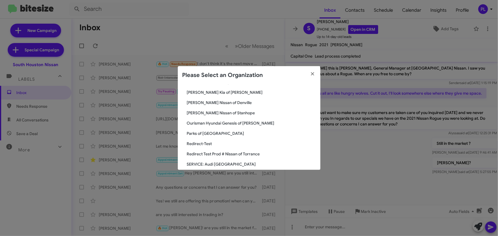
scroll to position [571, 0]
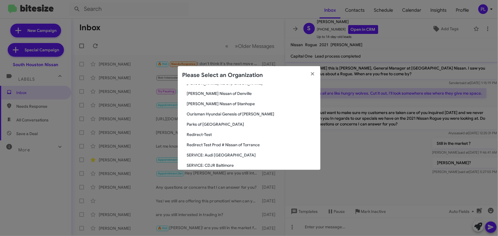
click at [212, 124] on span "Parks of [GEOGRAPHIC_DATA]" at bounding box center [251, 125] width 129 height 6
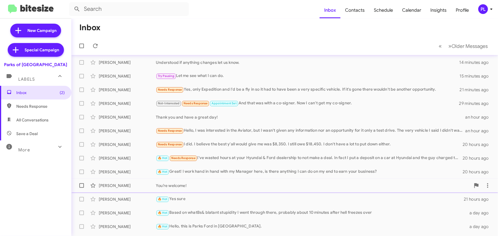
scroll to position [95, 0]
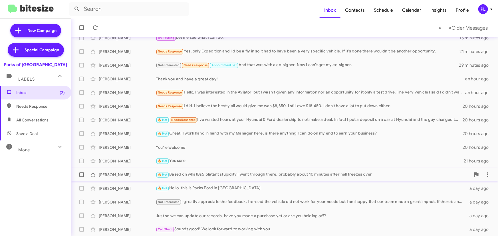
click at [227, 176] on div "🔥 Hot Based on whatBs& blatant stupidity I went through there, probably about 1…" at bounding box center [313, 175] width 315 height 7
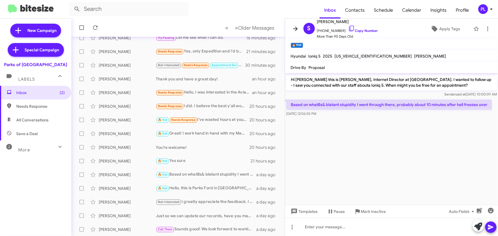
click at [296, 31] on icon at bounding box center [295, 28] width 7 height 7
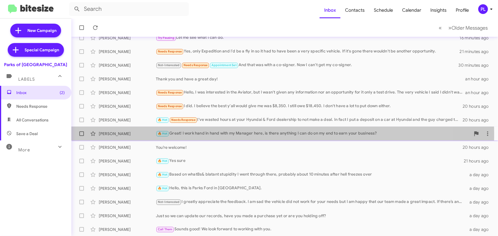
click at [220, 135] on div "🔥 Hot Great! I work hand in hand with my Manager here, is there anything I can …" at bounding box center [313, 133] width 315 height 7
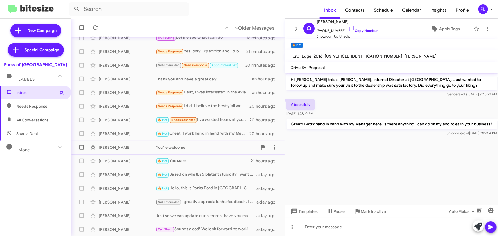
click at [188, 147] on div "You’re welcome!" at bounding box center [207, 148] width 102 height 6
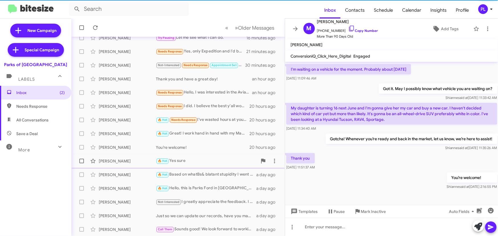
scroll to position [139, 0]
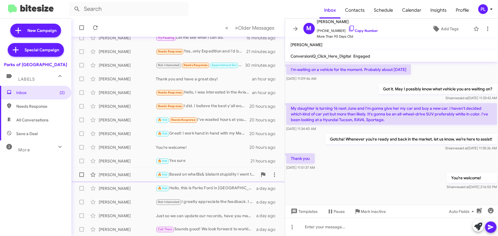
click at [197, 176] on div "🔥 Hot Based on whatBs& blatant stupidity I went through there, probably about 1…" at bounding box center [207, 175] width 102 height 7
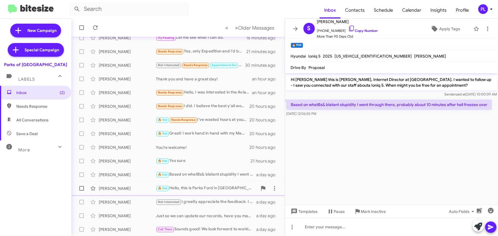
click at [196, 183] on div "John Pendley 🔥 Hot Hello, this is Parks Ford in Gainesville. a day ago" at bounding box center [178, 188] width 204 height 11
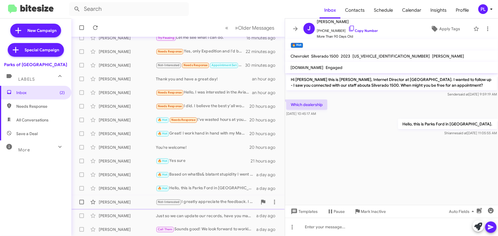
click at [207, 201] on div "Not-Interested I greatly appreciate the feedback. I am sad the vehicle did not …" at bounding box center [207, 202] width 102 height 7
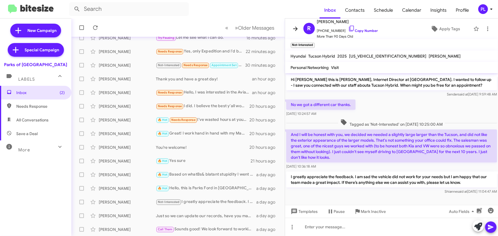
click at [295, 28] on icon at bounding box center [295, 28] width 7 height 7
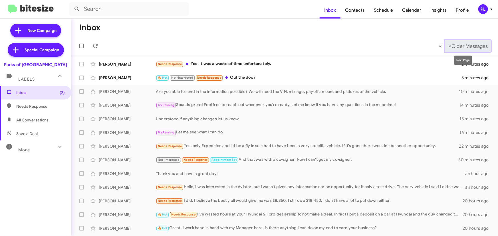
click at [471, 45] on span "Older Messages" at bounding box center [470, 46] width 36 height 6
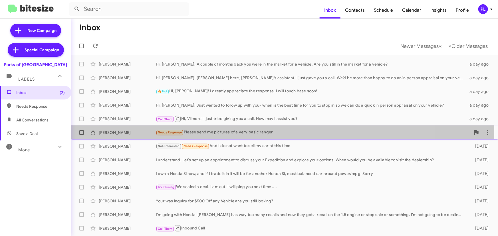
click at [247, 132] on div "Needs Response Please send me pictures of a very basic ranger" at bounding box center [313, 132] width 315 height 7
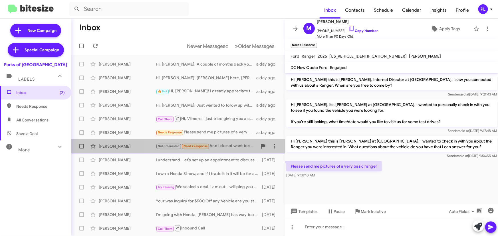
click at [225, 144] on div "Not-Interested Needs Response And I do not want to sell my car at this time" at bounding box center [207, 146] width 102 height 7
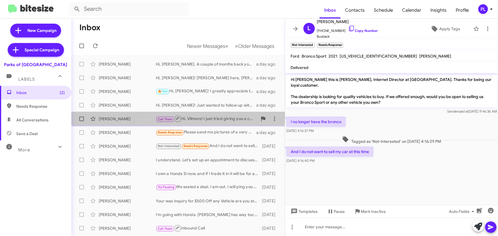
click at [193, 116] on div "Call Them Hi, Vilmore! I just tried giving you a call. How may I assist you?" at bounding box center [207, 118] width 102 height 7
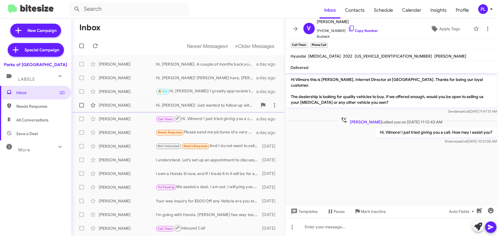
click at [190, 104] on div "Hi, [PERSON_NAME]! Just wanted to follow up with you- when is the best time for…" at bounding box center [207, 105] width 102 height 6
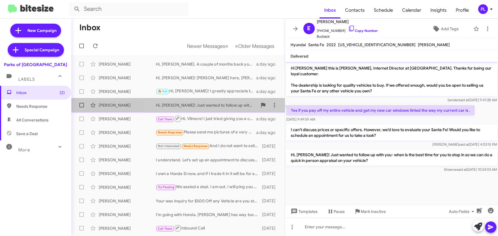
click at [195, 106] on div "Hi, [PERSON_NAME]! Just wanted to follow up with you- when is the best time for…" at bounding box center [207, 105] width 102 height 6
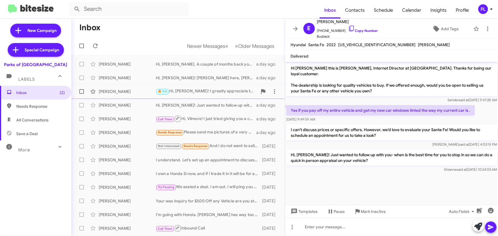
click at [204, 92] on div "🔥 Hot Hi, Michael! I greatly appreciate the response. I will touch base soon!" at bounding box center [207, 91] width 102 height 7
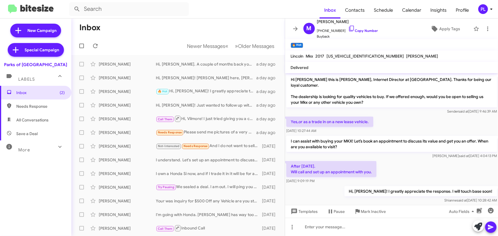
click at [298, 28] on icon at bounding box center [295, 28] width 7 height 7
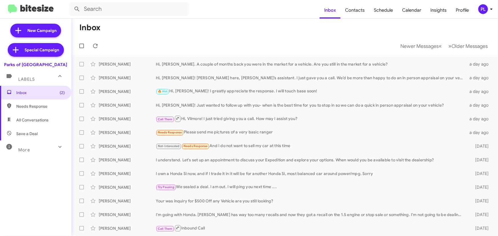
click at [491, 11] on icon at bounding box center [491, 9] width 7 height 7
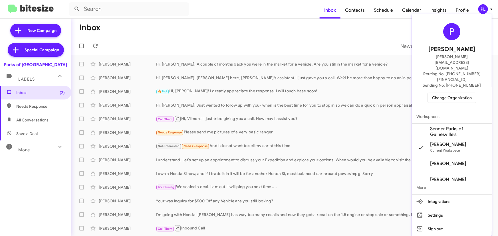
click at [462, 93] on span "Change Organization" at bounding box center [452, 98] width 40 height 10
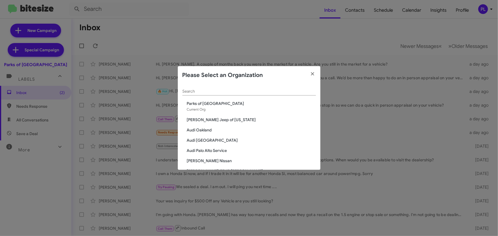
click at [254, 90] on input "Search" at bounding box center [249, 91] width 134 height 5
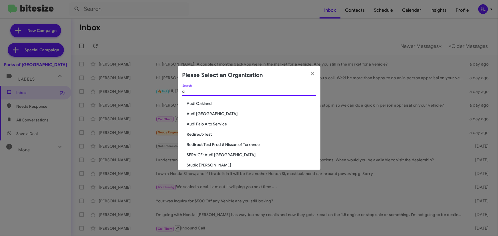
type input "d"
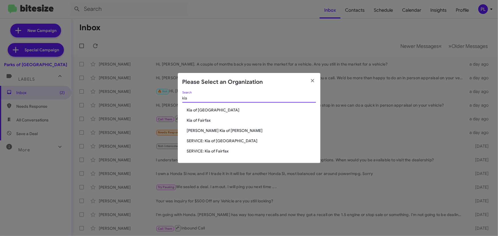
type input "kia"
click at [218, 119] on span "Kia of Fairfax" at bounding box center [251, 121] width 129 height 6
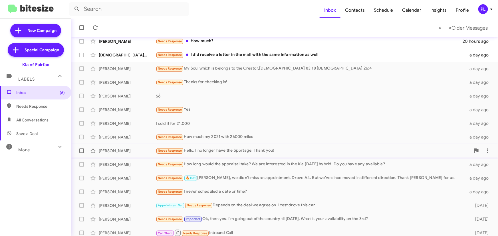
scroll to position [95, 0]
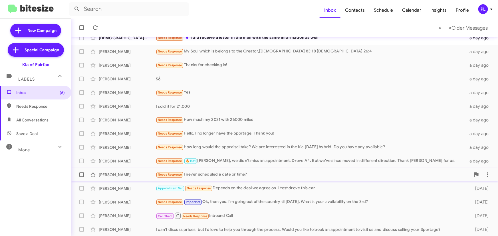
click at [248, 172] on div "Needs Response I never scheduled a date or time?" at bounding box center [313, 175] width 315 height 7
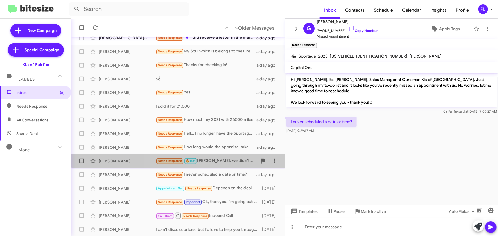
click at [228, 158] on div "Needs Response 🔥 Hot Anthony, we didn't miss an appointment. Drove A4. But we'v…" at bounding box center [207, 161] width 102 height 7
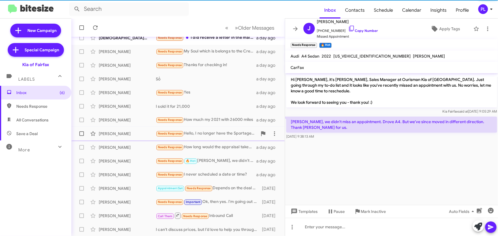
click at [221, 136] on div "Needs Response Hello, I no longer have the Sportage. Thank you!" at bounding box center [207, 133] width 102 height 7
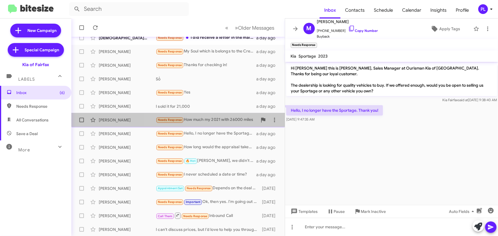
click at [220, 120] on div "Needs Response How much my 2021 with 26000 miles" at bounding box center [207, 120] width 102 height 7
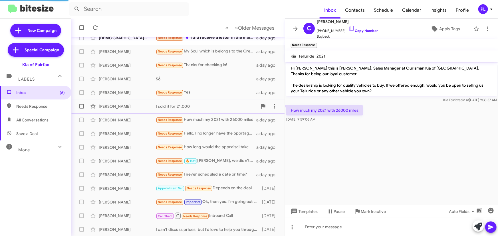
click at [190, 108] on div "I sold it for 21,000" at bounding box center [207, 107] width 102 height 6
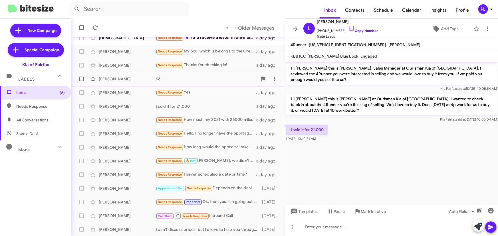
click at [173, 77] on div "Số" at bounding box center [207, 79] width 102 height 6
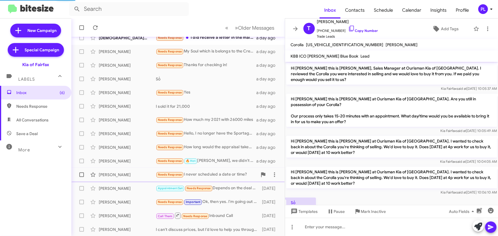
scroll to position [6, 0]
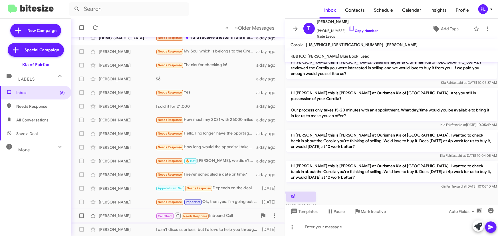
click at [135, 215] on div "Giovana Martinez" at bounding box center [127, 216] width 57 height 6
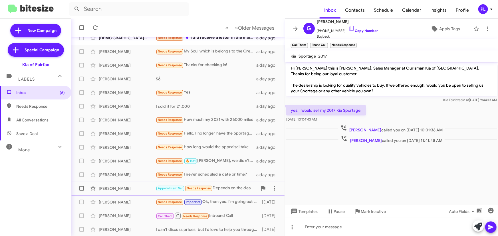
click at [127, 191] on div "Zina Wolfington Appointment Set Needs Response Depends on the deal we agree on.…" at bounding box center [178, 188] width 204 height 11
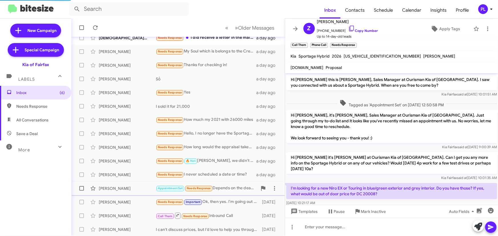
scroll to position [51, 0]
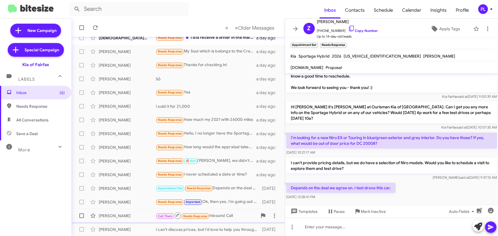
click at [125, 212] on div "Giovana Martinez Call Them Needs Response Inbound Call 2 days ago" at bounding box center [178, 215] width 204 height 11
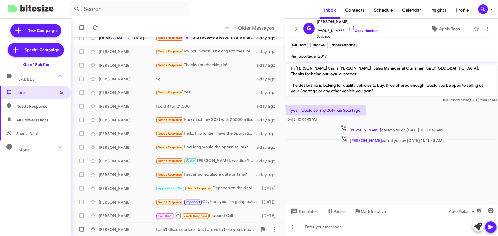
click at [203, 231] on div "I can't discuss prices, but I’d love to help you through the process. Would you…" at bounding box center [207, 230] width 102 height 6
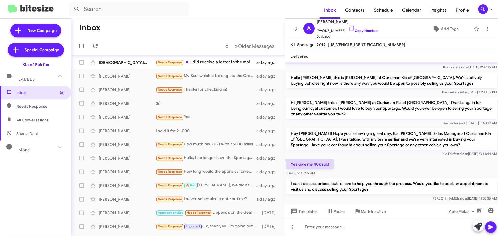
scroll to position [43, 0]
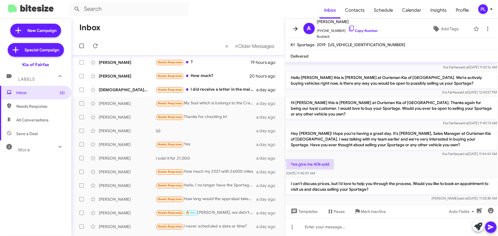
click at [297, 26] on icon at bounding box center [295, 28] width 7 height 7
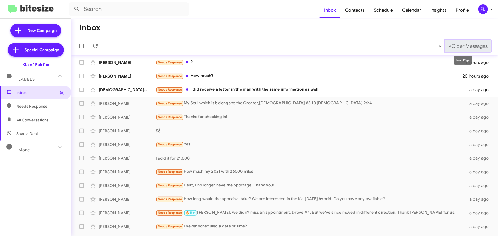
click at [473, 43] on span "Older Messages" at bounding box center [470, 46] width 36 height 6
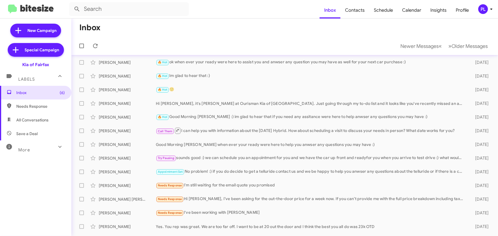
click at [493, 13] on span "PL" at bounding box center [486, 9] width 17 height 10
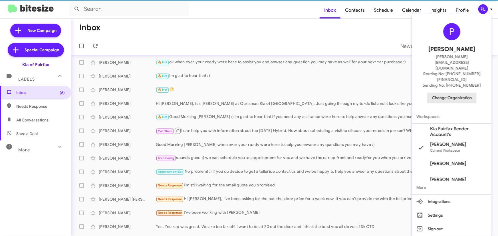
click at [443, 93] on span "Change Organization" at bounding box center [452, 98] width 40 height 10
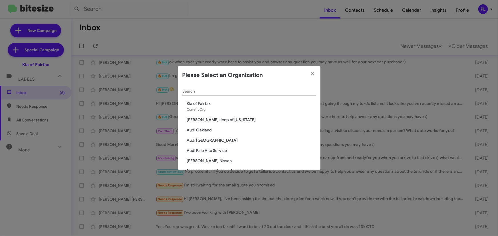
click at [261, 92] on input "Search" at bounding box center [249, 91] width 134 height 5
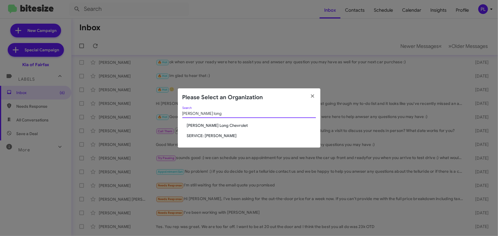
type input "daniels long"
click at [223, 124] on span "[PERSON_NAME] Long Chevrolet" at bounding box center [251, 126] width 129 height 6
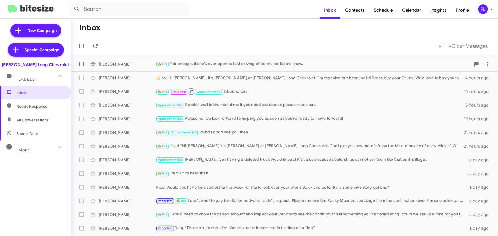
click at [216, 65] on div "🔥 Hot Fair enough, if she's ever open to test driving other makes let me know." at bounding box center [313, 64] width 315 height 7
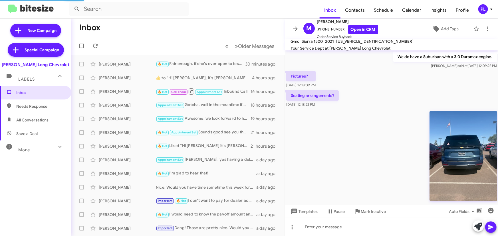
scroll to position [934, 0]
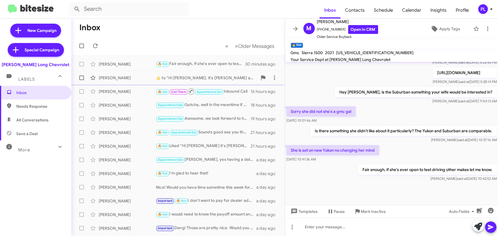
click at [194, 75] on div "​👍​ to “ Hi [PERSON_NAME], it's [PERSON_NAME] at [PERSON_NAME] Long Chevrolet. …" at bounding box center [207, 78] width 102 height 6
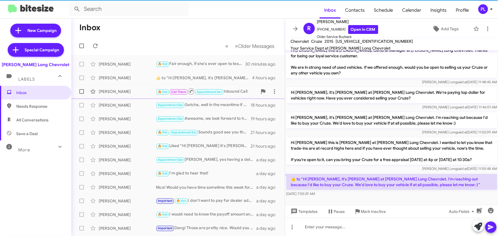
scroll to position [6, 0]
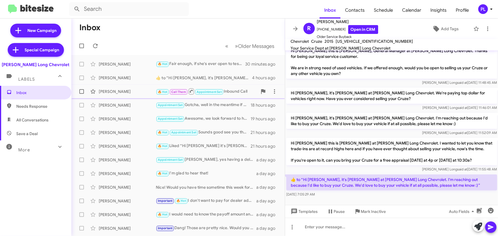
click at [121, 91] on div "[PERSON_NAME]" at bounding box center [127, 92] width 57 height 6
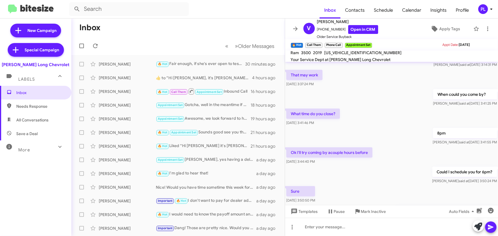
scroll to position [152, 0]
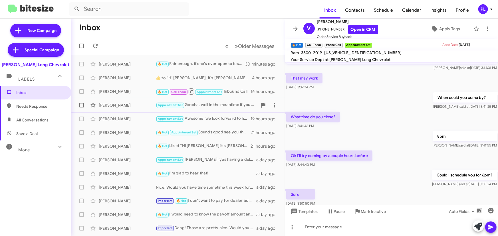
click at [111, 106] on div "[PERSON_NAME]" at bounding box center [127, 105] width 57 height 6
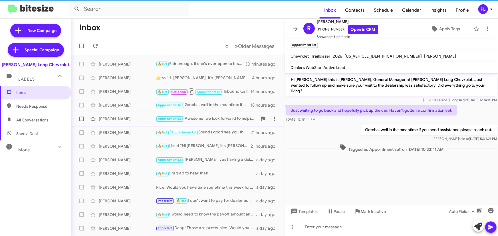
click at [104, 124] on div "[PERSON_NAME] Appointment Set Awesome, we look forward to helping you as soon a…" at bounding box center [178, 118] width 204 height 11
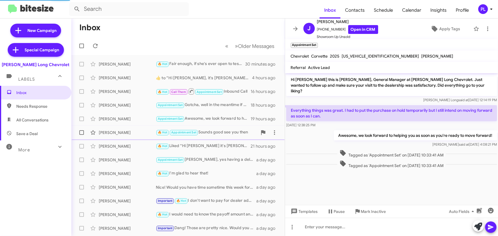
click at [104, 138] on div "[PERSON_NAME] Reader 🔥 Hot Appointment Set Sounds good see you then 21 hours ago" at bounding box center [178, 132] width 204 height 11
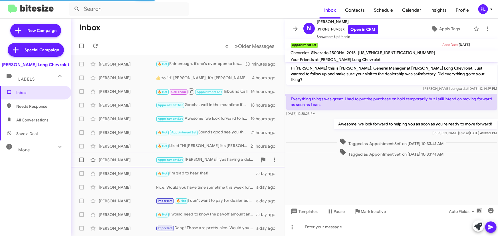
scroll to position [278, 0]
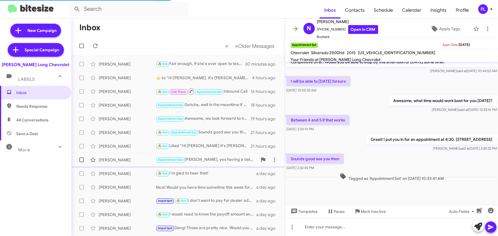
click at [104, 155] on div "[PERSON_NAME] Appointment Set Gotcha, yes having a deleted truck would impact i…" at bounding box center [178, 159] width 204 height 11
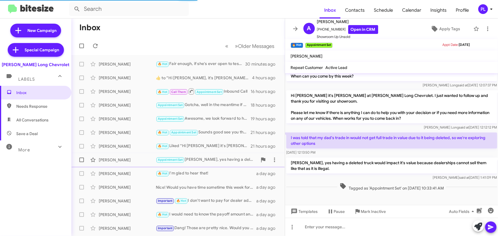
scroll to position [178, 0]
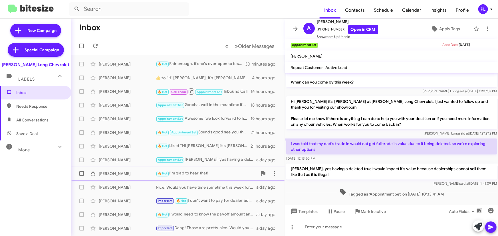
click at [129, 176] on div "[PERSON_NAME]" at bounding box center [127, 174] width 57 height 6
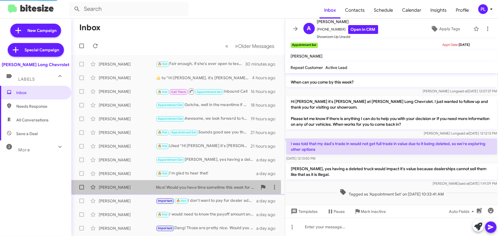
click at [129, 188] on div "[PERSON_NAME]" at bounding box center [127, 188] width 57 height 6
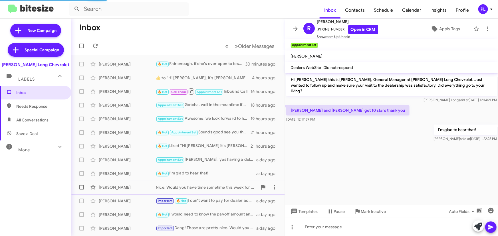
scroll to position [26, 0]
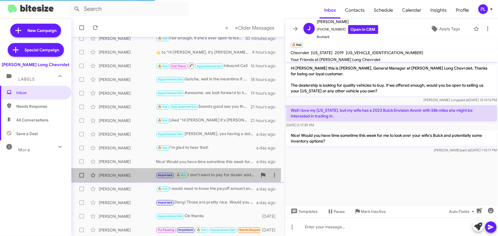
click at [129, 172] on div "[PERSON_NAME] Important 🔥 Hot I don't want to pay for dealer add-ons I didn’t r…" at bounding box center [178, 175] width 204 height 11
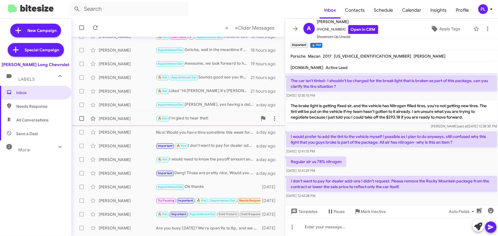
scroll to position [95, 0]
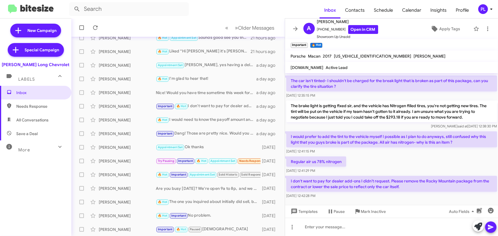
click at [31, 148] on div "More" at bounding box center [30, 147] width 51 height 11
click at [462, 10] on span "Profile" at bounding box center [462, 10] width 22 height 17
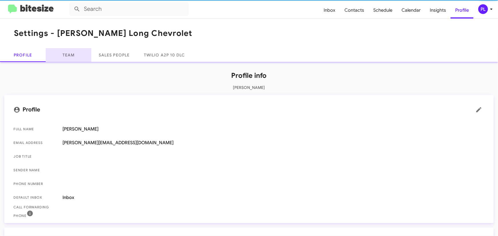
click at [70, 55] on link "Team" at bounding box center [69, 55] width 46 height 14
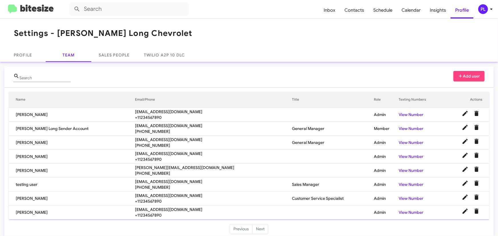
drag, startPoint x: 180, startPoint y: 139, endPoint x: 121, endPoint y: 140, distance: 58.5
click at [121, 140] on tr "[PERSON_NAME] [EMAIL_ADDRESS][DOMAIN_NAME] [PHONE_NUMBER] General Manager Admin…" at bounding box center [249, 143] width 480 height 14
copy tr "[EMAIL_ADDRESS][DOMAIN_NAME]"
drag, startPoint x: 175, startPoint y: 195, endPoint x: 116, endPoint y: 195, distance: 59.1
click at [116, 195] on tr "[PERSON_NAME] [EMAIL_ADDRESS][DOMAIN_NAME] +11234567890 Customer Service Specia…" at bounding box center [249, 199] width 480 height 14
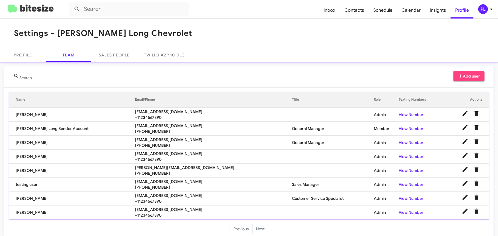
copy tr "[EMAIL_ADDRESS][DOMAIN_NAME]"
drag, startPoint x: 177, startPoint y: 139, endPoint x: 123, endPoint y: 140, distance: 53.7
click at [123, 140] on tr "[PERSON_NAME] [EMAIL_ADDRESS][DOMAIN_NAME] [PHONE_NUMBER] General Manager Admin…" at bounding box center [249, 143] width 480 height 14
copy tr "[EMAIL_ADDRESS][DOMAIN_NAME]"
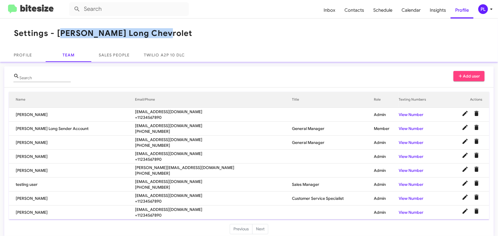
drag, startPoint x: 162, startPoint y: 33, endPoint x: 57, endPoint y: 35, distance: 104.8
click at [57, 35] on mat-toolbar "Settings - [PERSON_NAME] Long Chevrolet" at bounding box center [249, 34] width 498 height 30
copy h1 "[PERSON_NAME] Long Chevrolet"
